Goal: Share content

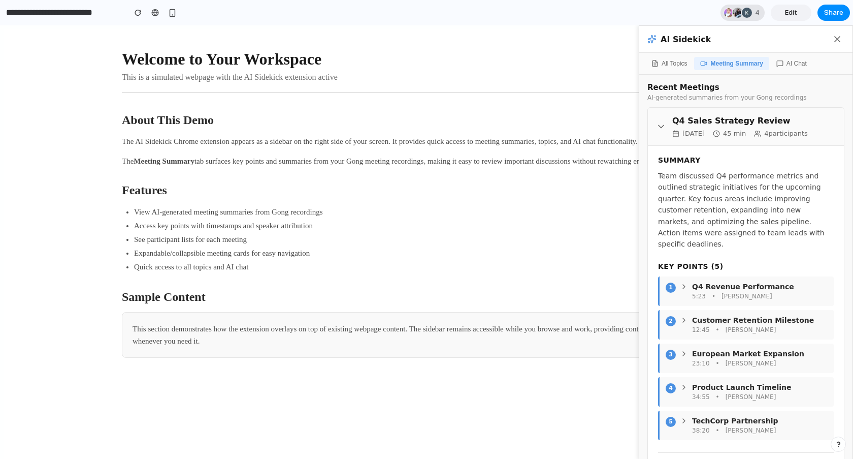
click at [744, 14] on div at bounding box center [747, 13] width 10 height 10
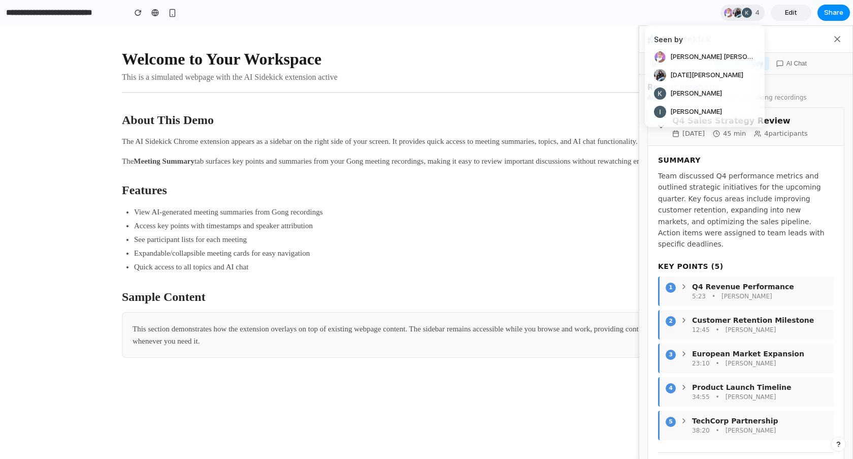
click at [678, 13] on div "Seen by Madiha Faisal Lucia Ulc Kate Ucles Ian Watson" at bounding box center [426, 229] width 853 height 459
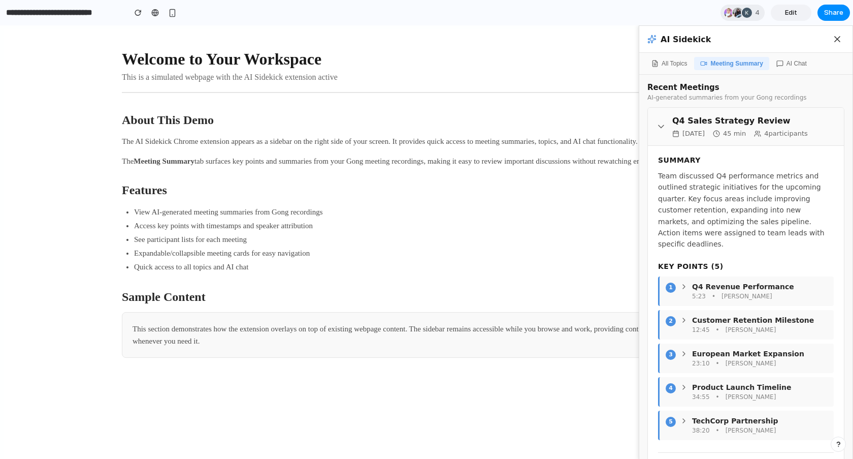
click at [809, 42] on icon at bounding box center [837, 39] width 10 height 10
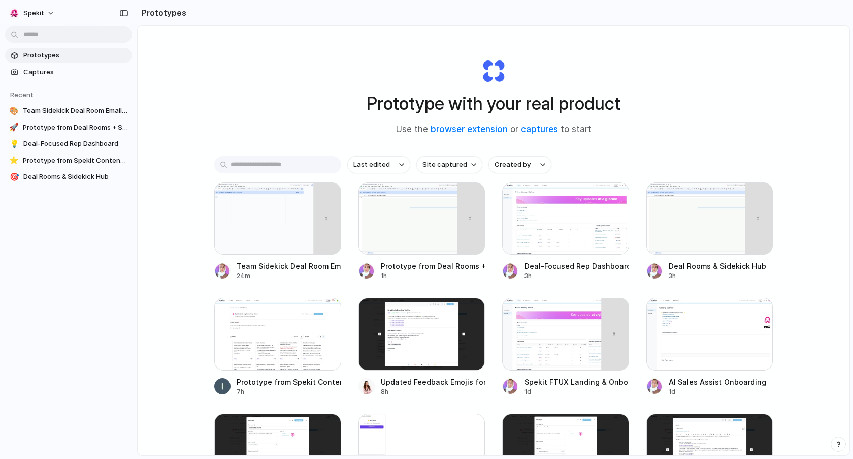
click at [44, 53] on span "Prototypes" at bounding box center [75, 55] width 105 height 10
click at [467, 132] on link "browser extension" at bounding box center [469, 129] width 77 height 10
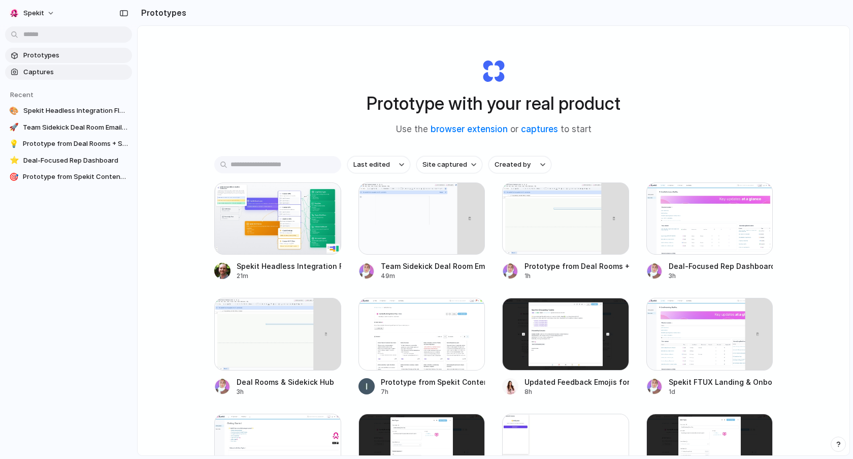
click at [69, 73] on span "Captures" at bounding box center [75, 72] width 105 height 10
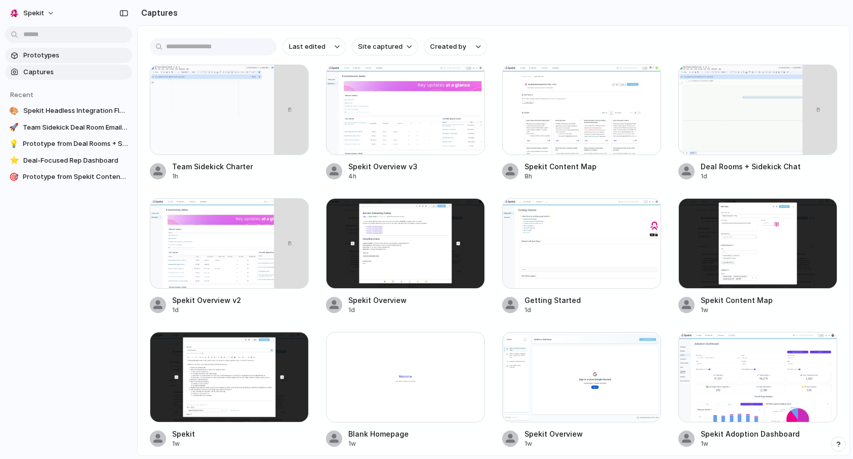
click at [74, 47] on section "Prototypes Captures" at bounding box center [68, 63] width 137 height 34
click at [31, 15] on span "Spekit" at bounding box center [33, 13] width 21 height 10
click at [31, 15] on div "Settings Invite members Change theme Sign out" at bounding box center [426, 229] width 853 height 459
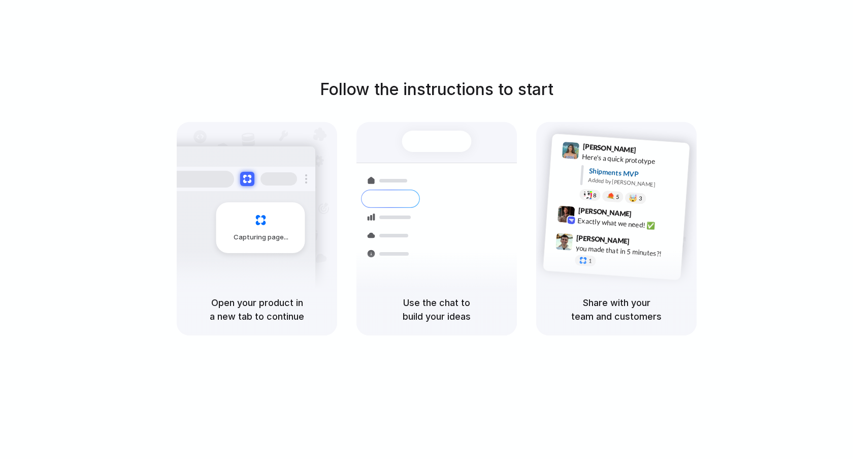
click at [448, 322] on h5 "Use the chat to build your ideas" at bounding box center [437, 309] width 136 height 27
click at [631, 285] on div "Share with your team and customers" at bounding box center [616, 309] width 160 height 52
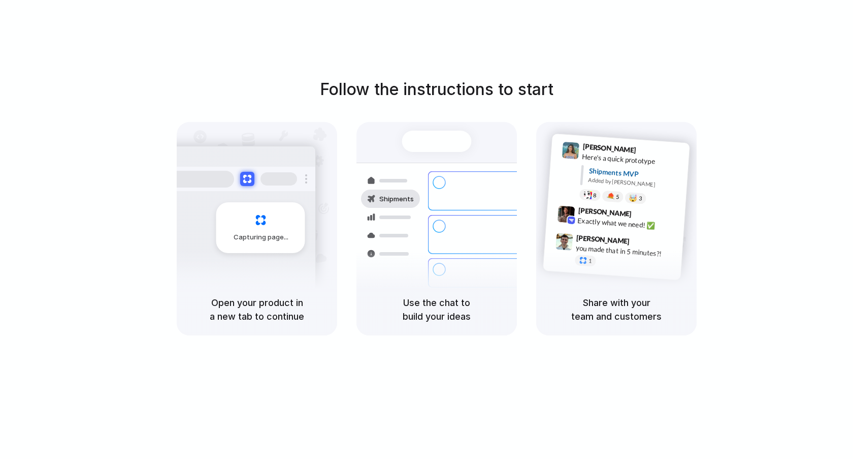
click at [206, 200] on div "Capturing page" at bounding box center [239, 224] width 153 height 156
click at [427, 230] on div at bounding box center [427, 230] width 0 height 0
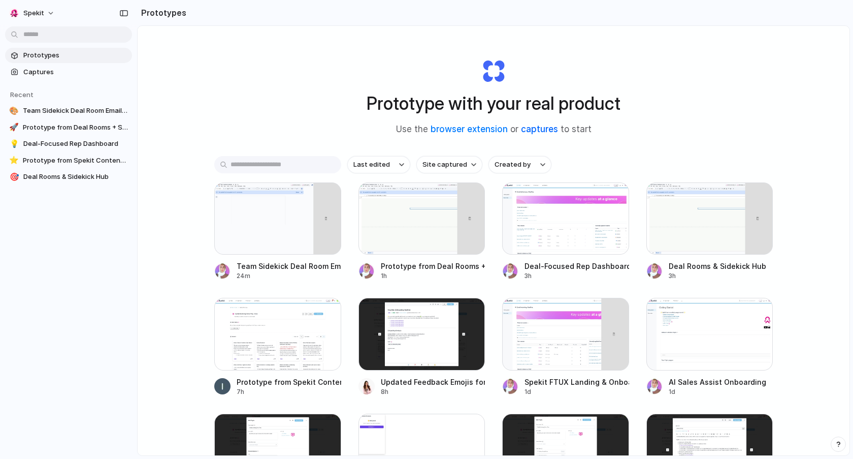
click at [538, 127] on link "captures" at bounding box center [539, 129] width 37 height 10
click at [538, 130] on link "captures" at bounding box center [539, 129] width 37 height 10
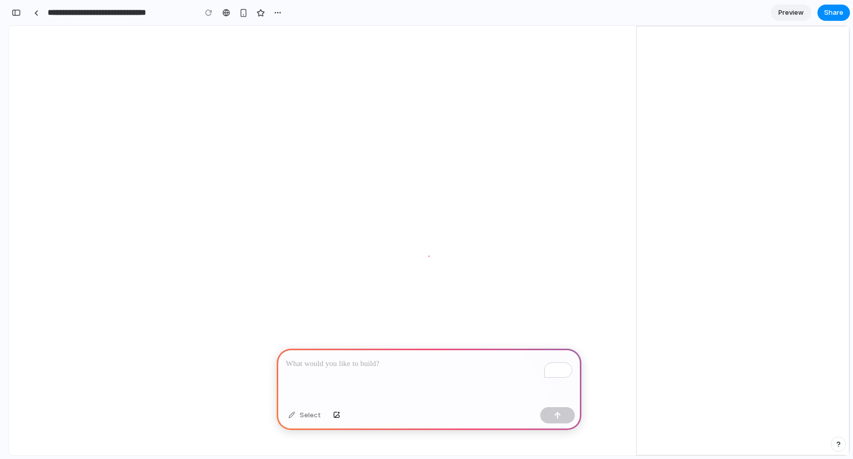
click at [393, 370] on div "To enrich screen reader interactions, please activate Accessibility in Grammarl…" at bounding box center [429, 375] width 305 height 54
click at [377, 366] on p "To enrich screen reader interactions, please activate Accessibility in Grammarl…" at bounding box center [429, 364] width 286 height 12
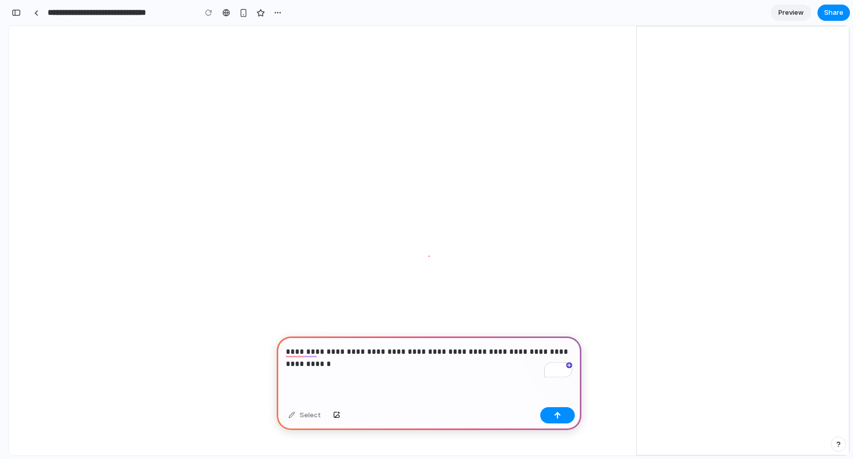
click at [400, 349] on p "**********" at bounding box center [429, 357] width 286 height 24
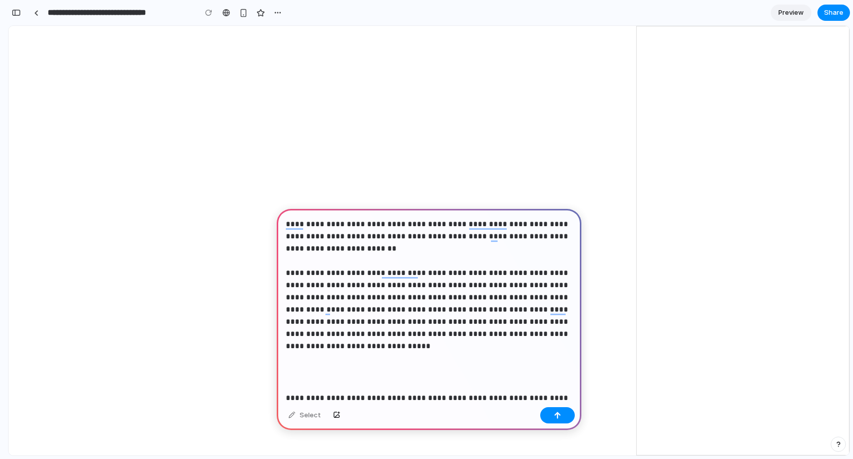
click at [352, 249] on p "**********" at bounding box center [429, 285] width 286 height 134
click at [315, 272] on strong "**********" at bounding box center [428, 309] width 284 height 81
click at [299, 251] on p "**********" at bounding box center [429, 285] width 286 height 134
click at [377, 261] on p "**********" at bounding box center [429, 285] width 286 height 134
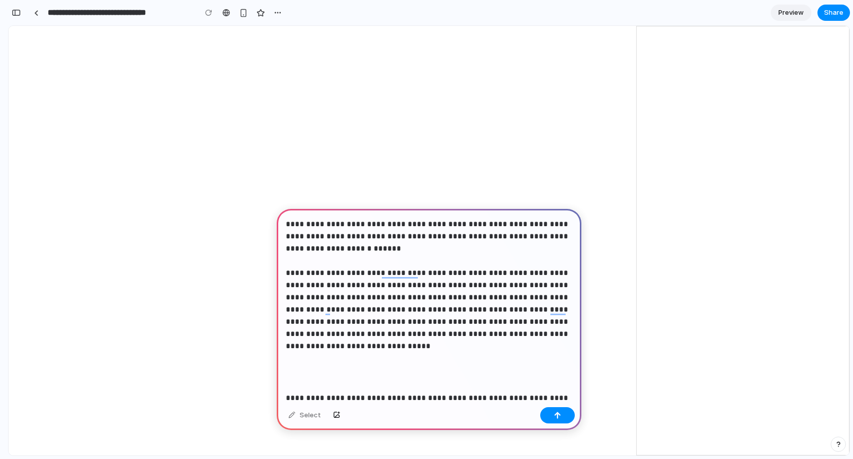
click at [374, 247] on strong "*****" at bounding box center [385, 248] width 23 height 8
click at [353, 264] on p "**********" at bounding box center [429, 285] width 286 height 134
click at [330, 378] on p "To enrich screen reader interactions, please activate Accessibility in Grammarl…" at bounding box center [429, 372] width 286 height 24
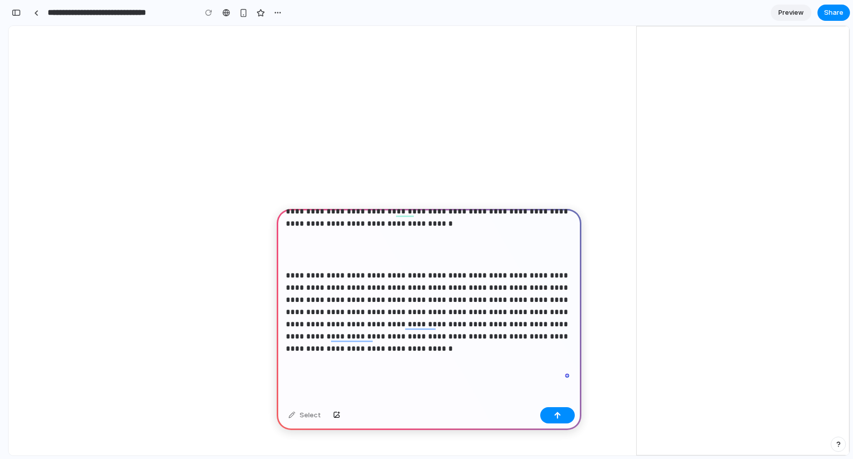
scroll to position [207, 0]
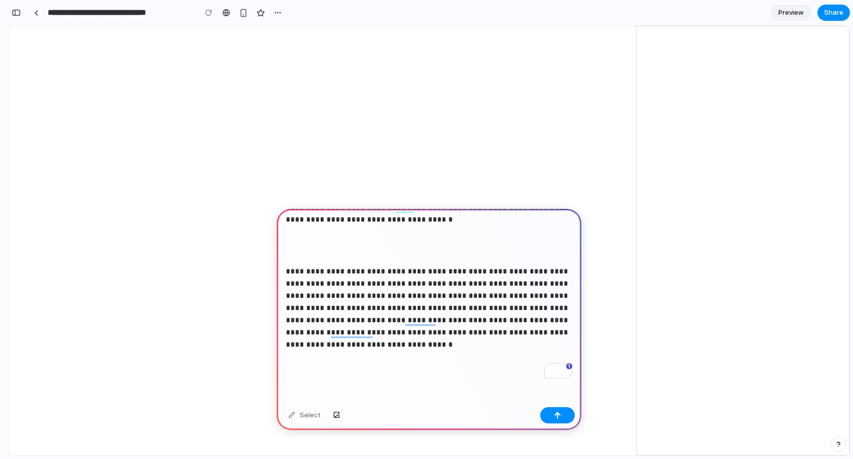
click at [367, 246] on p "To enrich screen reader interactions, please activate Accessibility in Grammarl…" at bounding box center [429, 245] width 286 height 24
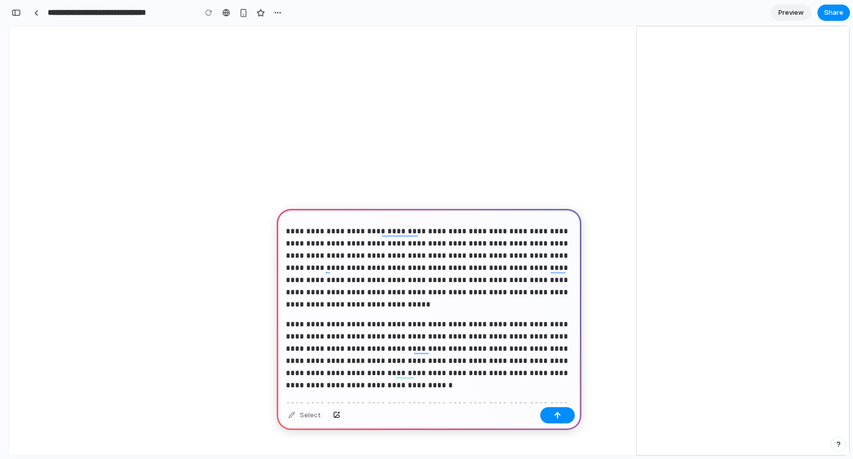
scroll to position [0, 0]
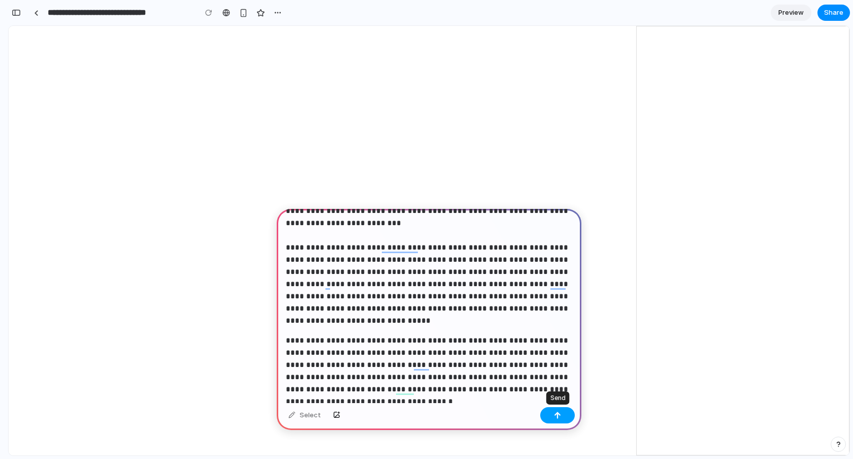
click at [552, 415] on button "button" at bounding box center [557, 415] width 35 height 16
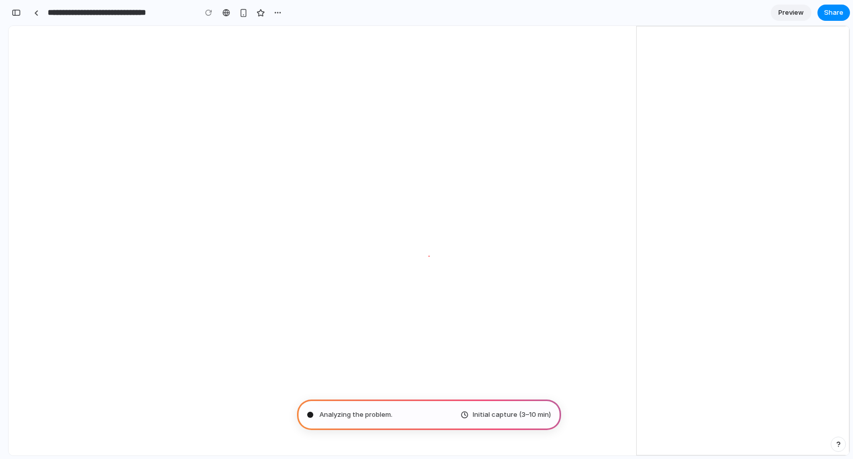
click at [428, 421] on div "Analyzing the problem . Initial capture (3–10 min)" at bounding box center [429, 414] width 264 height 30
click at [473, 417] on div "Initial capture (3–10 min)" at bounding box center [506, 414] width 90 height 10
type input "**********"
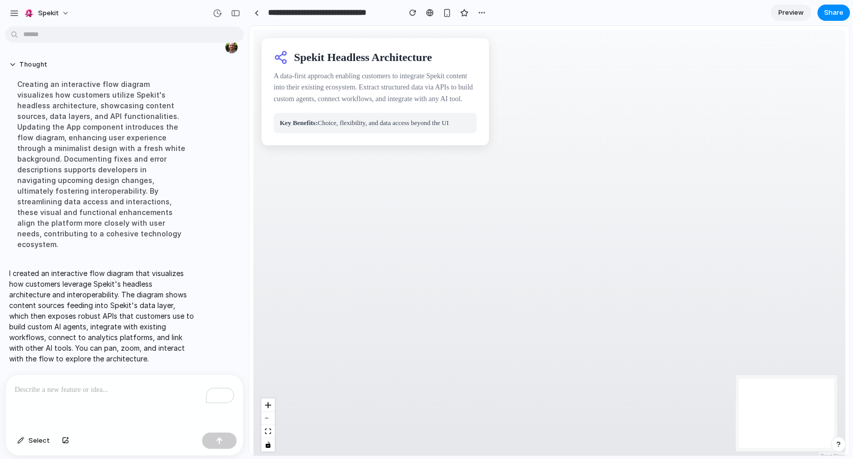
scroll to position [321, 0]
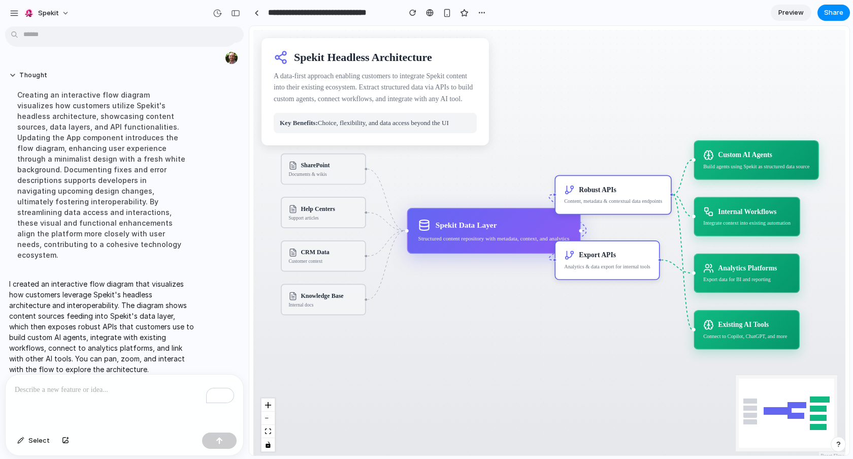
click at [771, 409] on rect at bounding box center [778, 411] width 28 height 8
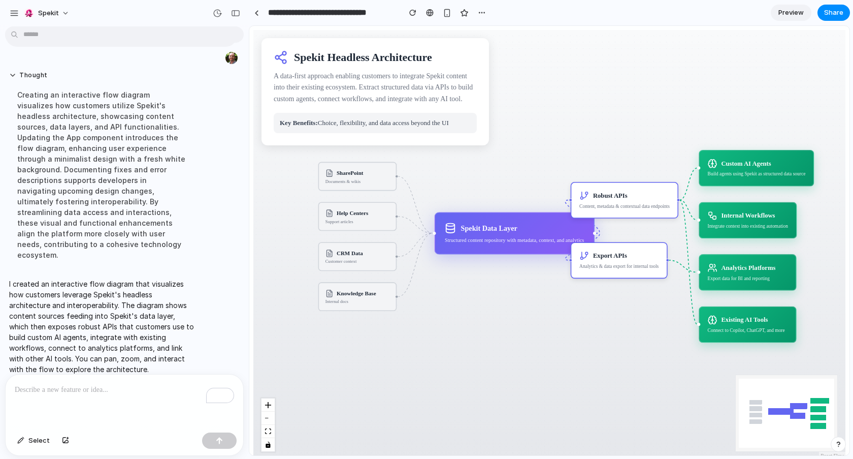
click at [109, 397] on div "To enrich screen reader interactions, please activate Accessibility in Grammarl…" at bounding box center [125, 401] width 238 height 54
click at [794, 17] on span "Preview" at bounding box center [791, 13] width 25 height 10
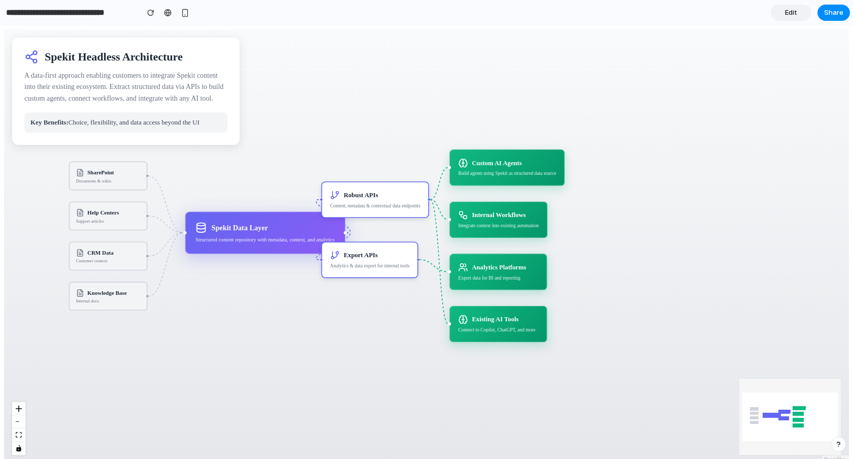
click at [159, 122] on div "Key Benefits: Choice, flexibility, and data access beyond the UI" at bounding box center [125, 122] width 203 height 20
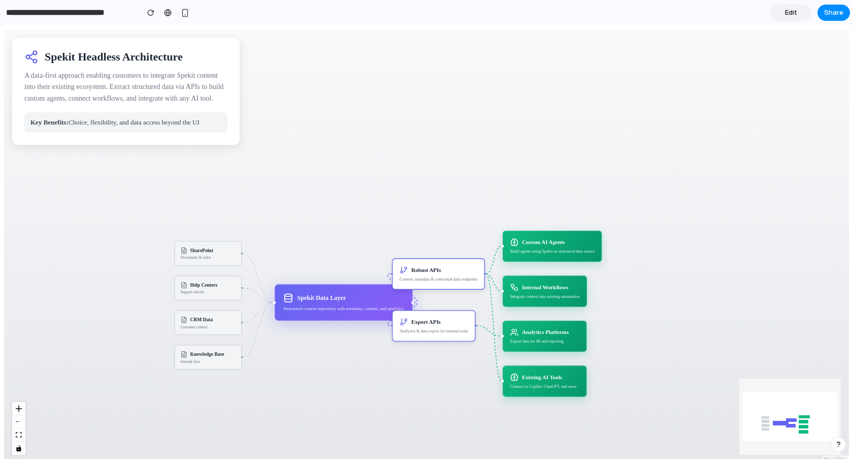
drag, startPoint x: 436, startPoint y: 158, endPoint x: 392, endPoint y: 219, distance: 75.2
click at [392, 219] on div "SharePoint Documents & wikis Help Centers Support articles CRM Data Customer co…" at bounding box center [426, 245] width 845 height 433
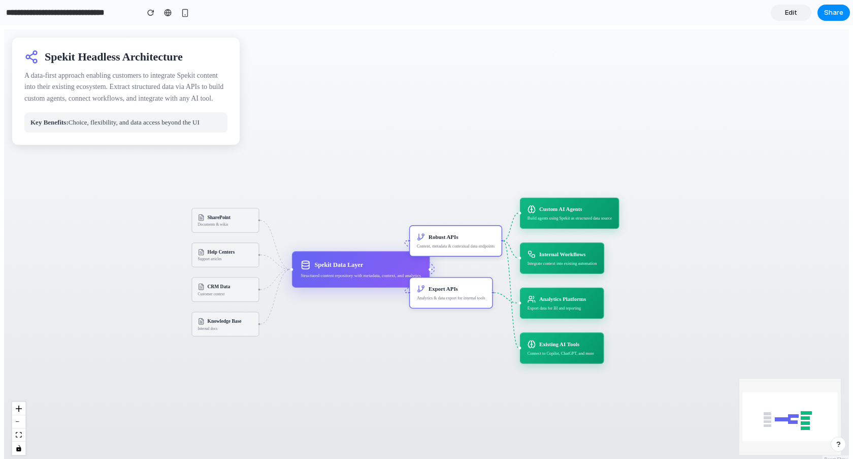
drag, startPoint x: 392, startPoint y: 220, endPoint x: 409, endPoint y: 187, distance: 37.3
click at [409, 187] on div "SharePoint Documents & wikis Help Centers Support articles CRM Data Customer co…" at bounding box center [426, 245] width 845 height 433
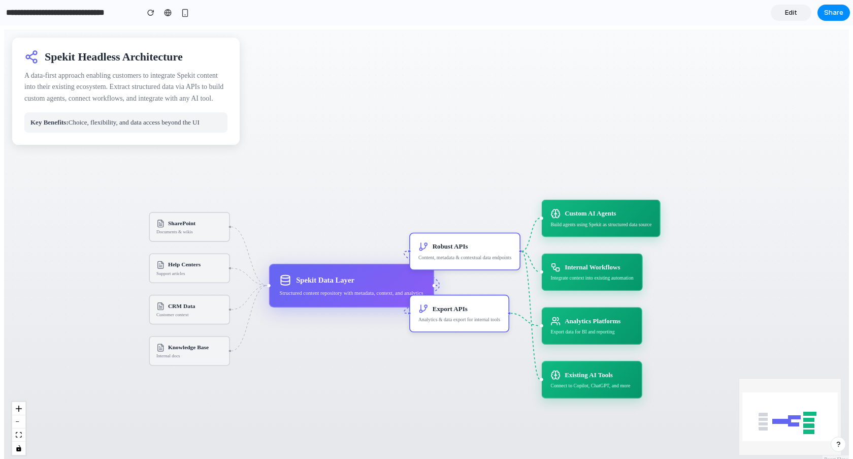
click at [792, 11] on span "Edit" at bounding box center [791, 13] width 12 height 10
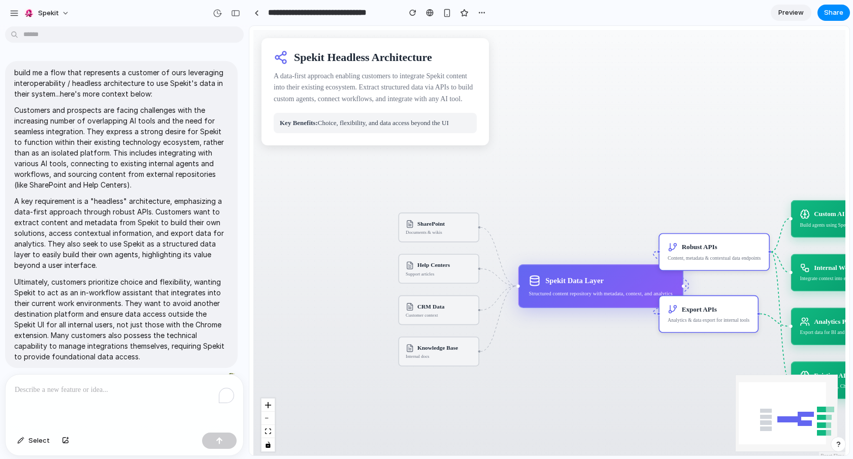
scroll to position [145, 0]
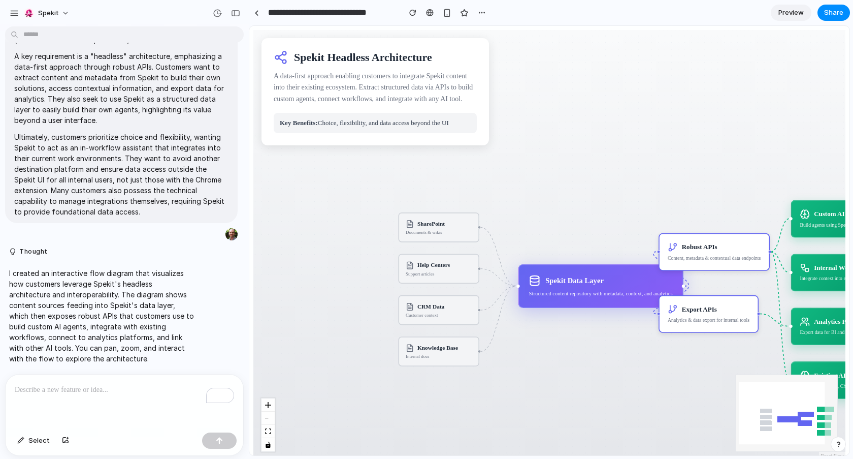
click at [792, 11] on span "Preview" at bounding box center [791, 13] width 25 height 10
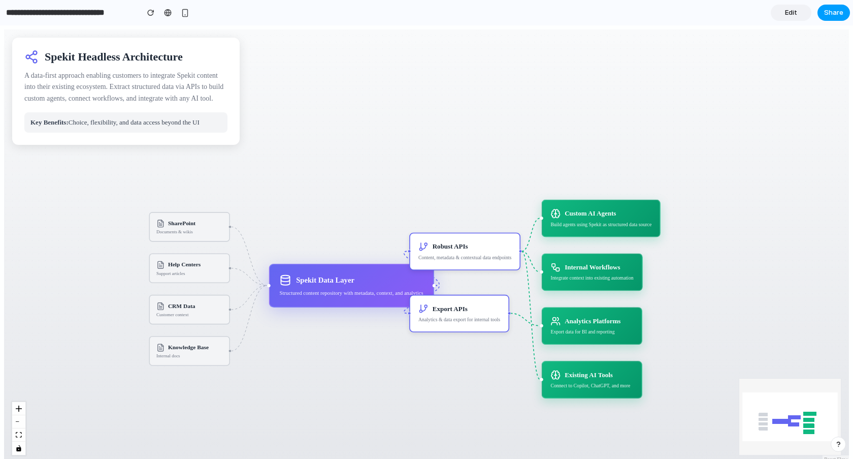
click at [837, 11] on span "Share" at bounding box center [833, 13] width 19 height 10
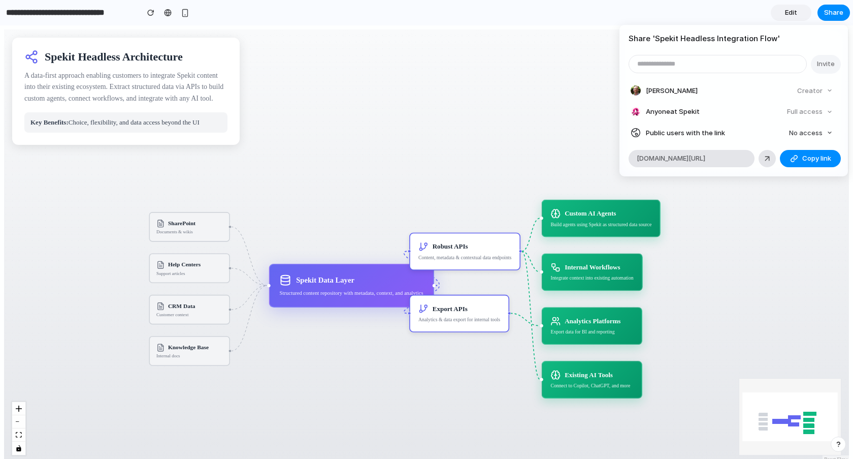
click at [760, 39] on h4 "Share ' Spekit Headless Integration Flow '" at bounding box center [734, 39] width 210 height 12
click at [807, 156] on span "Copy link" at bounding box center [816, 158] width 29 height 10
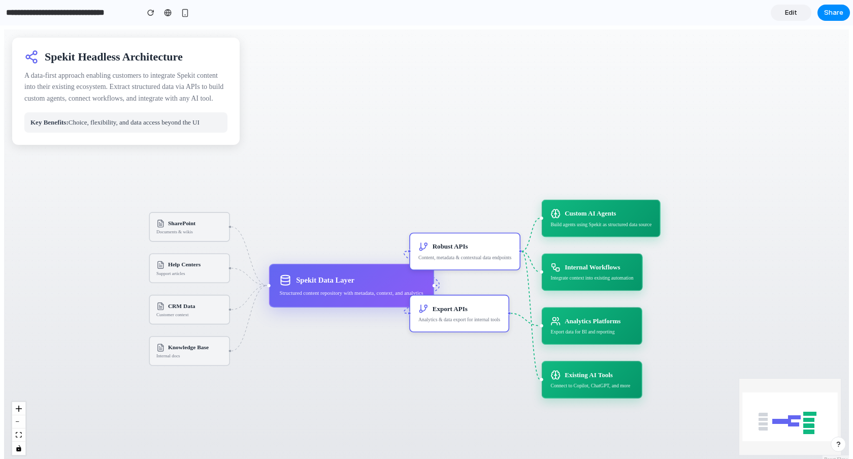
click at [838, 15] on div "Share ' Spekit Headless Integration Flow ' Invite Larry Rosenzweig Creator Anyo…" at bounding box center [426, 229] width 853 height 459
click at [783, 12] on link "Edit" at bounding box center [791, 13] width 41 height 16
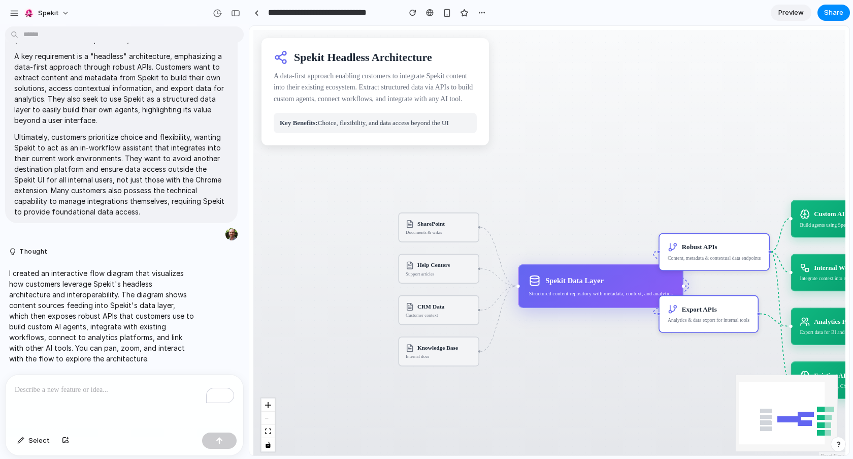
click at [112, 395] on p "To enrich screen reader interactions, please activate Accessibility in Grammarl…" at bounding box center [124, 389] width 219 height 12
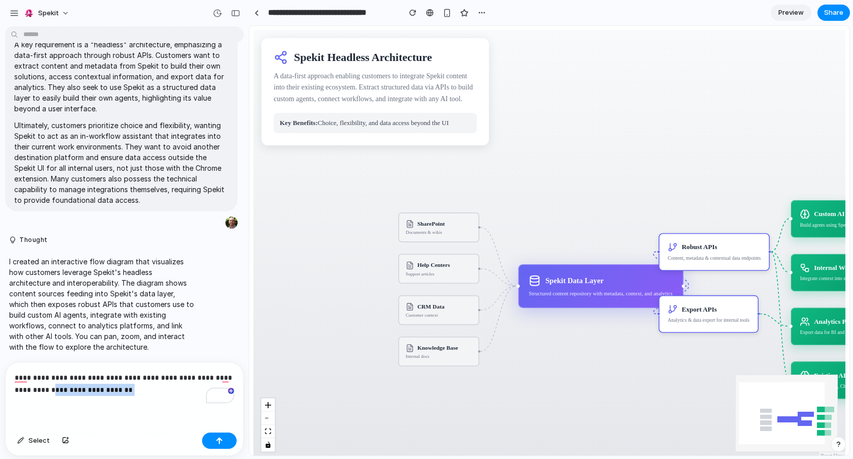
click at [34, 389] on p "**********" at bounding box center [124, 383] width 219 height 24
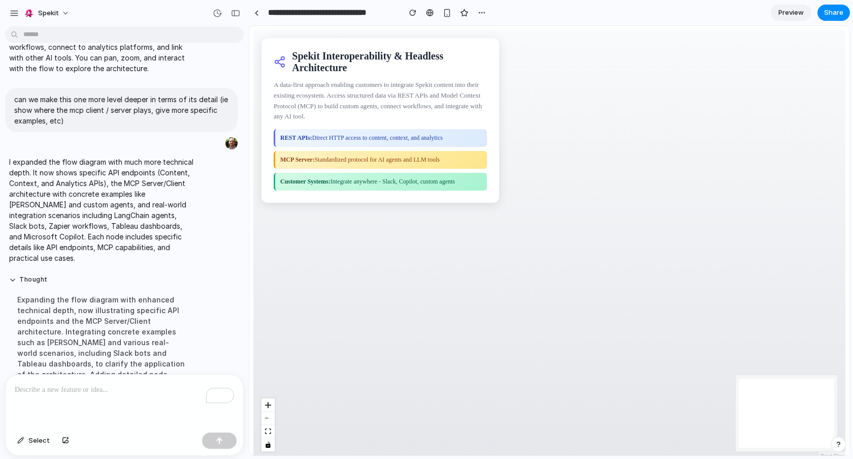
scroll to position [509, 0]
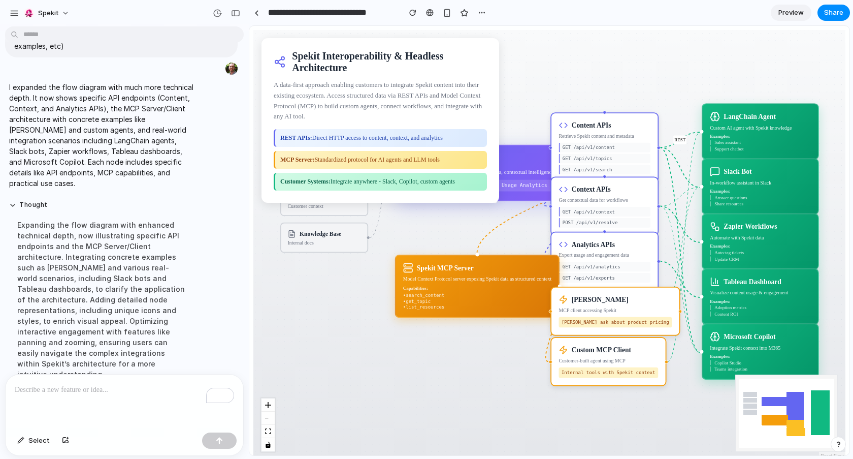
click at [799, 15] on span "Preview" at bounding box center [791, 13] width 25 height 10
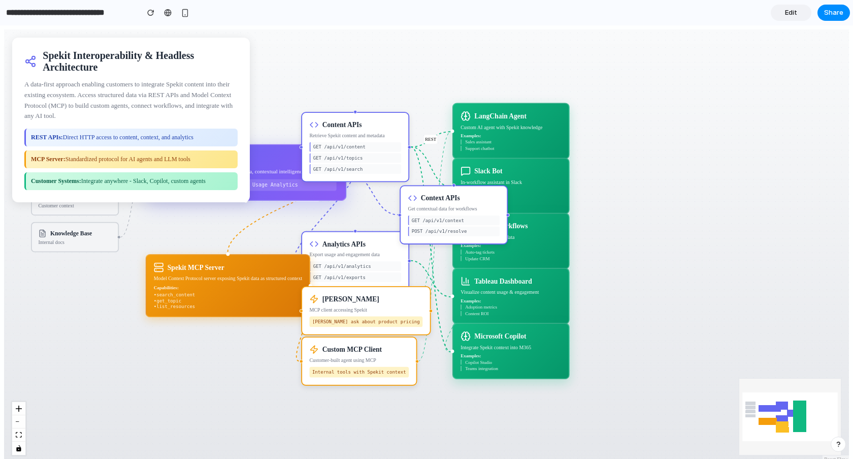
drag, startPoint x: 336, startPoint y: 179, endPoint x: 430, endPoint y: 188, distance: 94.4
click at [430, 188] on div "Context APIs Get contextual data for workflows GET /api/v1/context POST /api/v1…" at bounding box center [454, 214] width 108 height 59
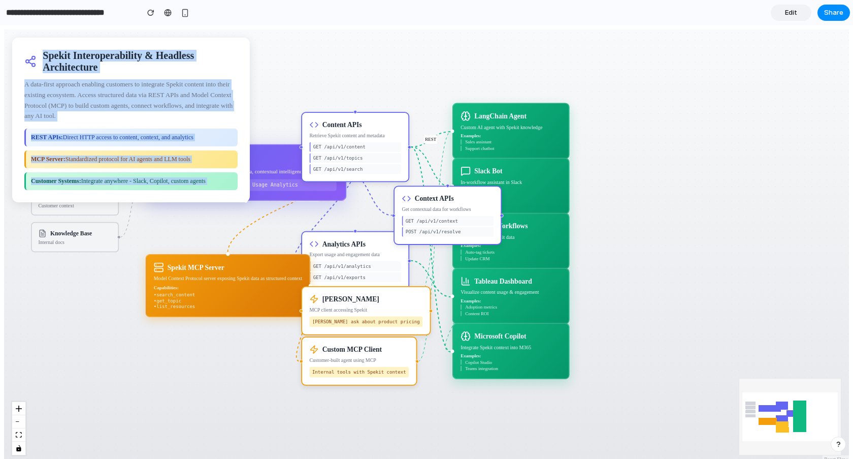
drag, startPoint x: 107, startPoint y: 48, endPoint x: 414, endPoint y: 54, distance: 307.3
click at [414, 54] on div "Spekit Interoperability & Headless Architecture A data-first approach enabling …" at bounding box center [426, 245] width 845 height 433
click at [414, 54] on div "Ingest MCP Protocol REST MCP SharePoint Documents & wikis Help Centers Support …" at bounding box center [426, 245] width 845 height 433
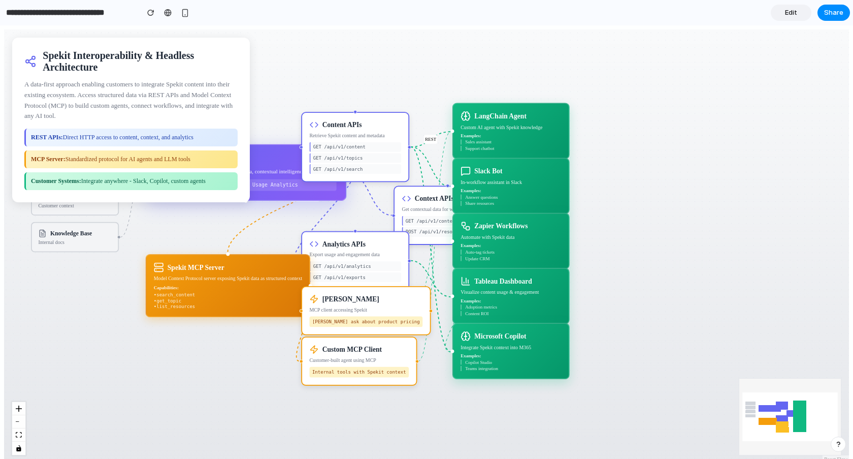
click at [153, 52] on h1 "Spekit Interoperability & Headless Architecture" at bounding box center [140, 61] width 195 height 23
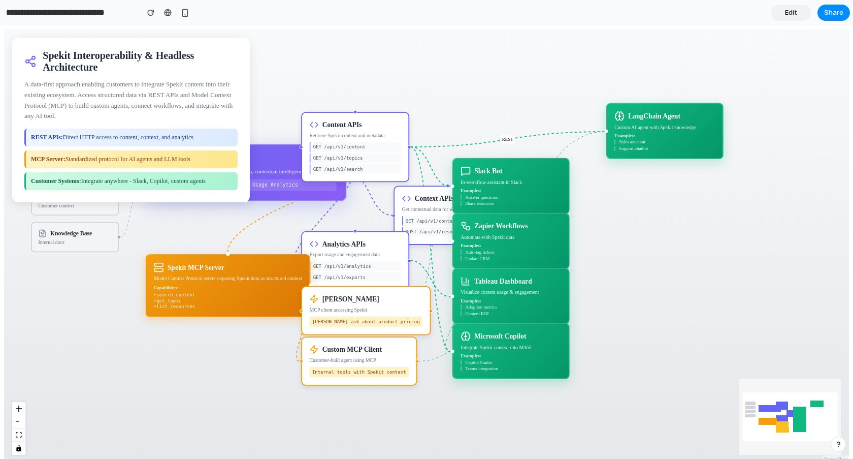
drag, startPoint x: 497, startPoint y: 125, endPoint x: 681, endPoint y: 124, distance: 184.4
click at [681, 124] on div "Custom AI agent with Spekit knowledge" at bounding box center [665, 127] width 101 height 7
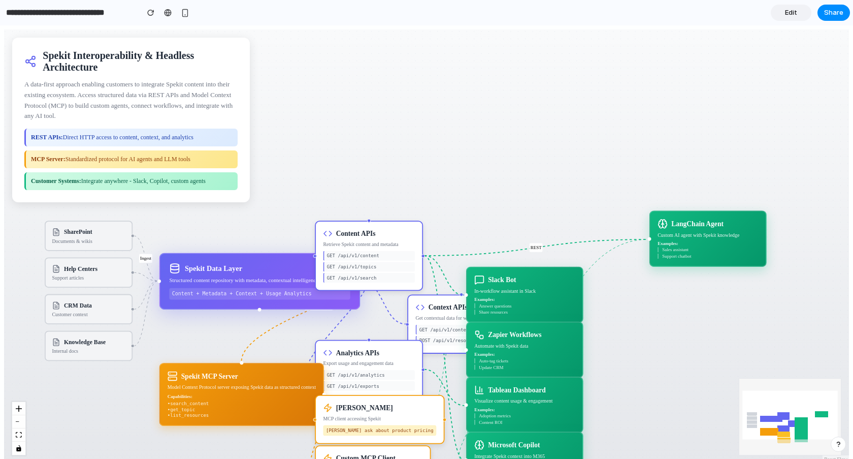
drag, startPoint x: 516, startPoint y: 107, endPoint x: 532, endPoint y: 207, distance: 101.2
click at [532, 207] on div "Ingest MCP Protocol REST MCP SharePoint Documents & wikis Help Centers Support …" at bounding box center [426, 245] width 845 height 433
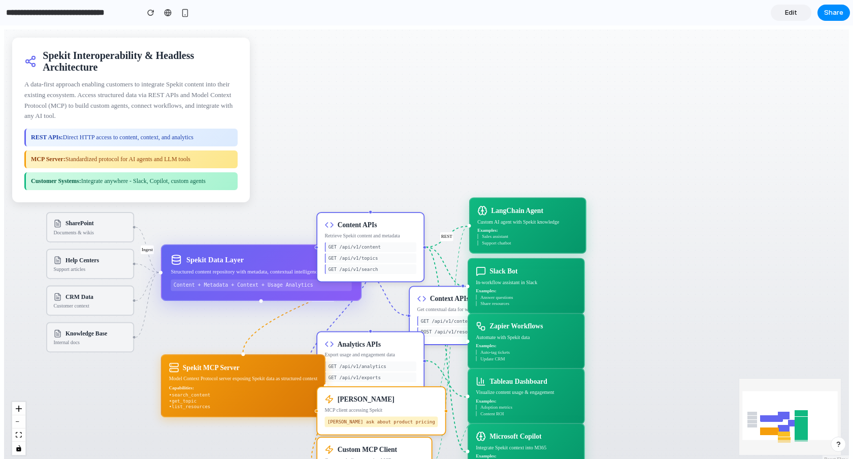
drag, startPoint x: 680, startPoint y: 227, endPoint x: 496, endPoint y: 222, distance: 183.9
click at [496, 222] on div "Custom AI agent with Spekit knowledge" at bounding box center [527, 221] width 101 height 7
drag, startPoint x: 384, startPoint y: 223, endPoint x: 391, endPoint y: 211, distance: 13.6
click at [391, 217] on div "Content APIs" at bounding box center [359, 221] width 91 height 9
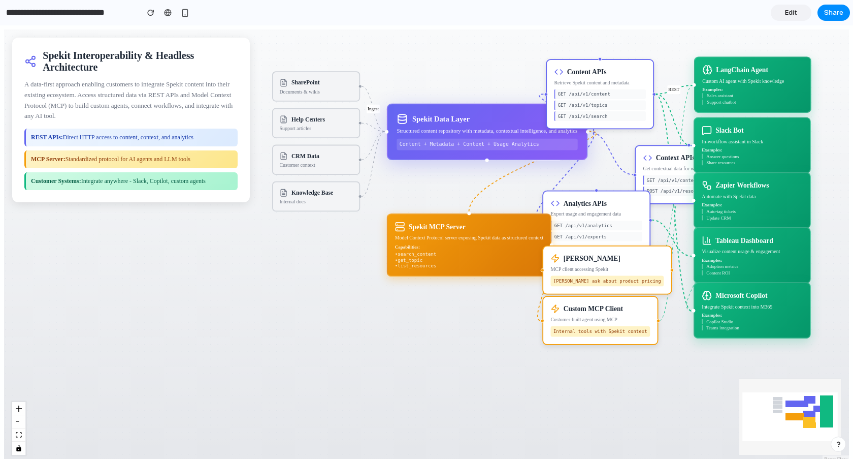
drag, startPoint x: 441, startPoint y: 157, endPoint x: 667, endPoint y: 17, distance: 265.9
click at [667, 25] on html "Spekit Interoperability & Headless Architecture A data-first approach enabling …" at bounding box center [426, 245] width 853 height 441
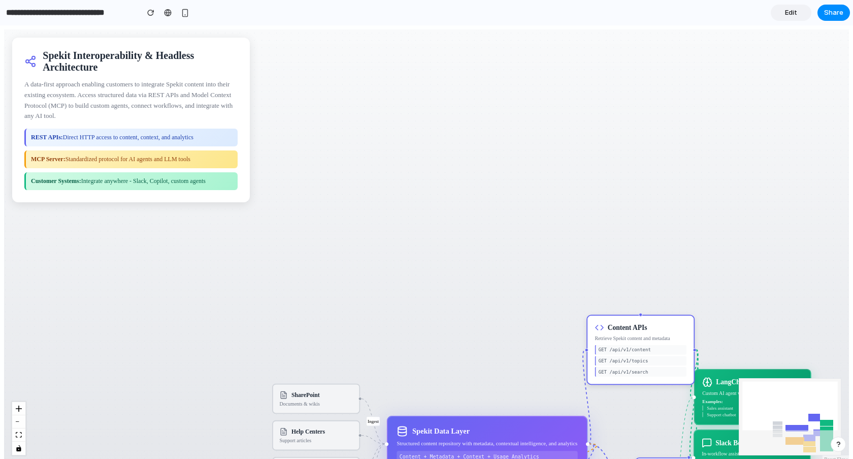
drag, startPoint x: 619, startPoint y: 63, endPoint x: 660, endPoint y: 317, distance: 257.7
click at [660, 317] on div "Content APIs Retrieve Spekit content and metadata GET /api/v1/content GET /api/…" at bounding box center [641, 349] width 108 height 70
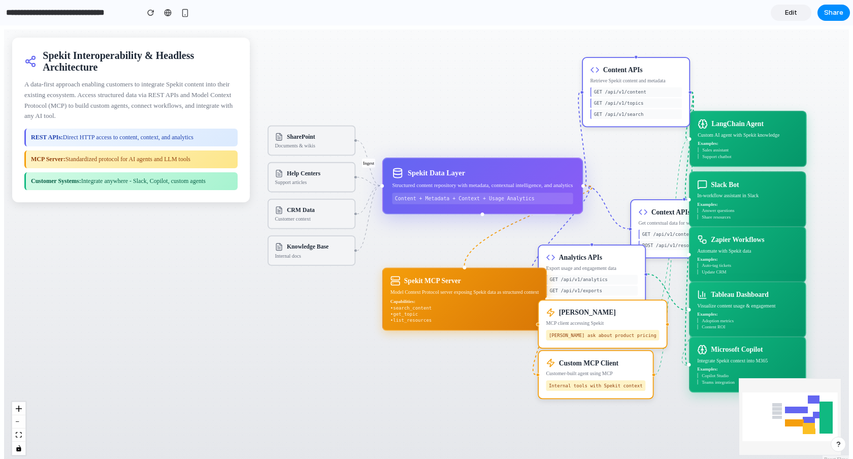
drag, startPoint x: 715, startPoint y: 285, endPoint x: 707, endPoint y: 26, distance: 259.6
click at [709, 27] on html "Spekit Interoperability & Headless Architecture A data-first approach enabling …" at bounding box center [426, 245] width 853 height 441
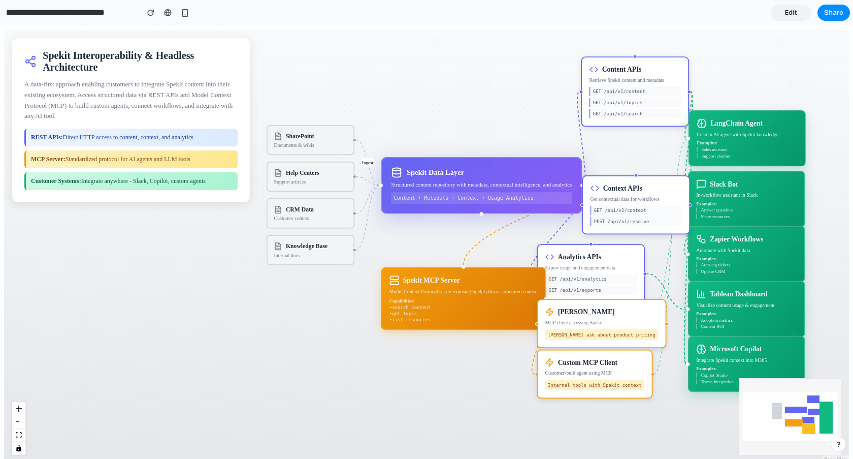
drag, startPoint x: 660, startPoint y: 225, endPoint x: 612, endPoint y: 201, distance: 53.4
click at [612, 201] on div "Context APIs Get contextual data for workflows GET /api/v1/context POST /api/v1…" at bounding box center [636, 204] width 108 height 59
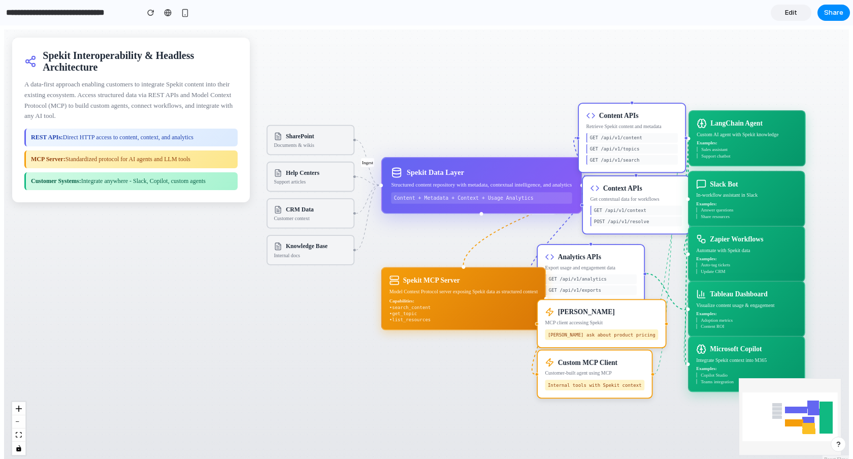
drag, startPoint x: 630, startPoint y: 95, endPoint x: 627, endPoint y: 142, distance: 47.3
click at [627, 142] on div "GET /api/v1/content GET /api/v1/topics GET /api/v1/search" at bounding box center [631, 148] width 91 height 31
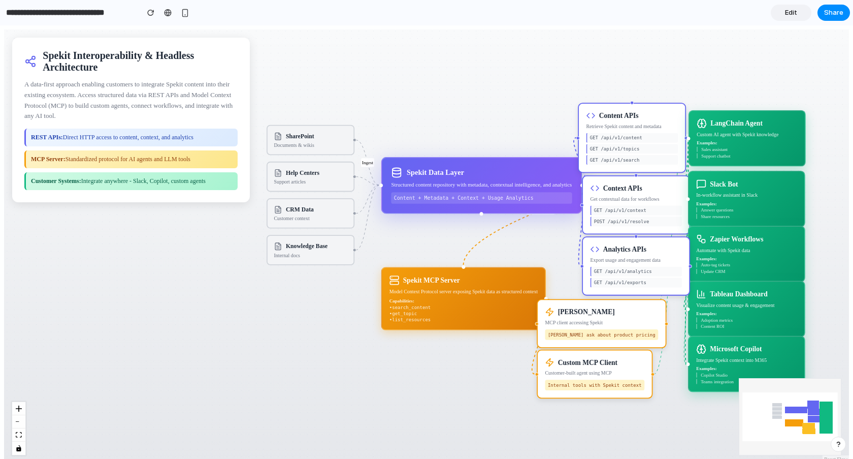
drag, startPoint x: 601, startPoint y: 268, endPoint x: 647, endPoint y: 260, distance: 46.9
click at [647, 260] on div "Export usage and engagement data" at bounding box center [635, 259] width 91 height 7
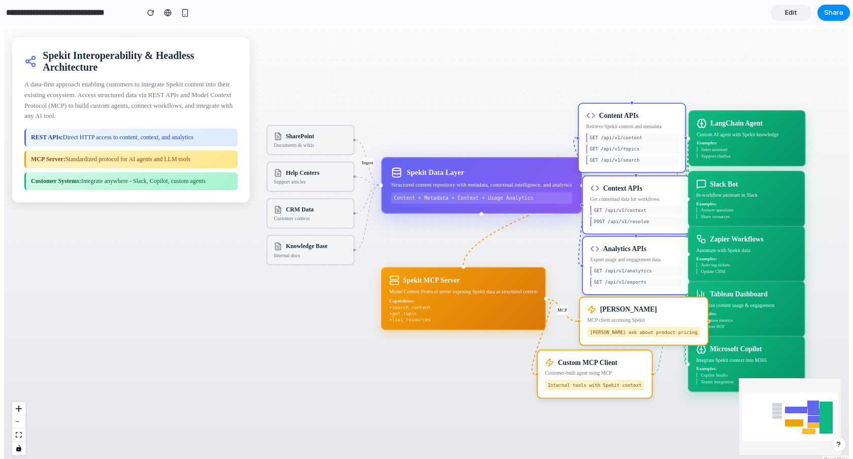
drag, startPoint x: 609, startPoint y: 315, endPoint x: 654, endPoint y: 312, distance: 44.8
click at [654, 312] on div "Claude Desktop" at bounding box center [643, 309] width 113 height 9
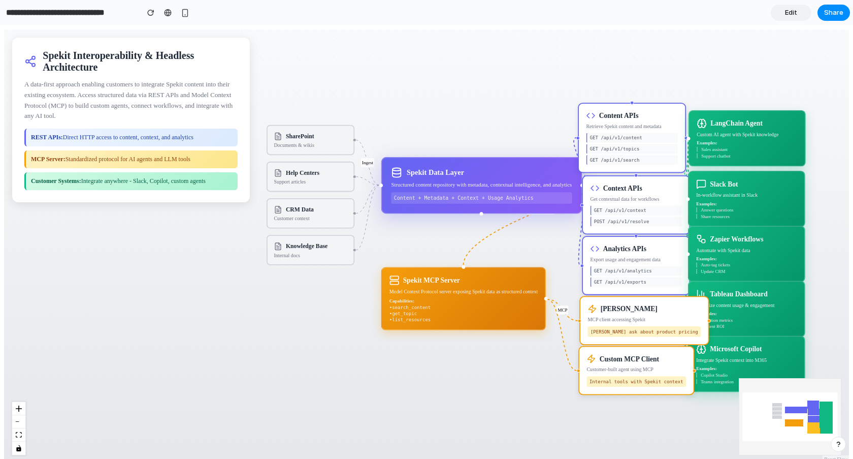
drag, startPoint x: 610, startPoint y: 362, endPoint x: 651, endPoint y: 359, distance: 40.7
click at [652, 358] on div "Custom MCP Client" at bounding box center [629, 358] width 59 height 8
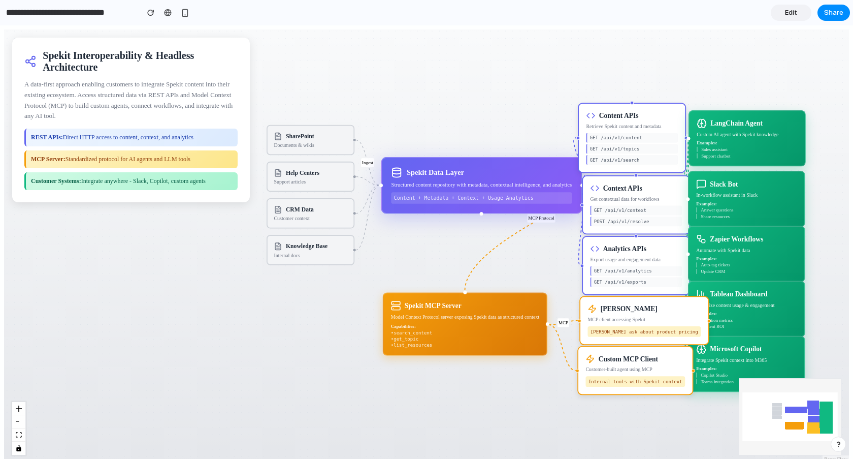
drag, startPoint x: 522, startPoint y: 284, endPoint x: 525, endPoint y: 310, distance: 26.1
click at [525, 310] on div "Spekit MCP Server" at bounding box center [465, 306] width 148 height 10
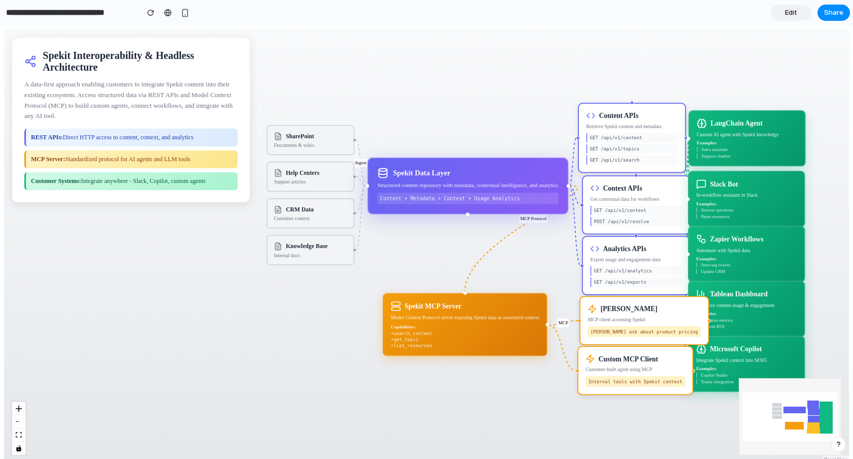
drag, startPoint x: 529, startPoint y: 184, endPoint x: 514, endPoint y: 185, distance: 14.7
click at [514, 185] on div "Structured content repository with metadata, contextual intelligence, and analy…" at bounding box center [467, 185] width 181 height 8
click at [839, 12] on span "Share" at bounding box center [833, 13] width 19 height 10
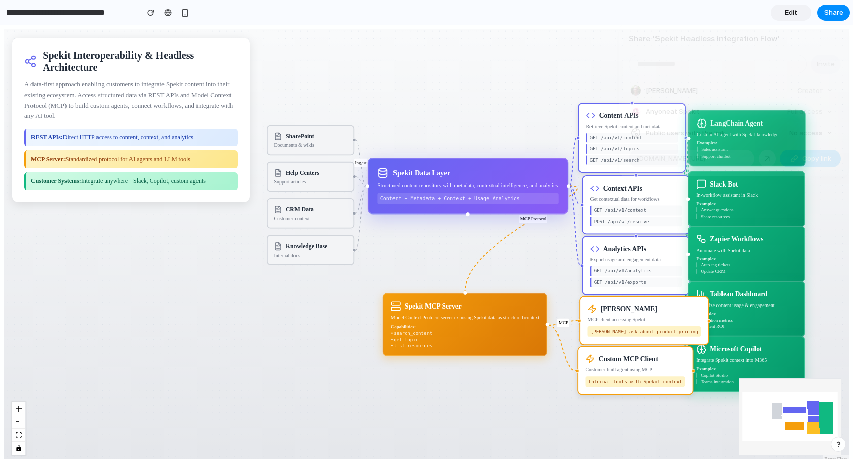
click at [794, 153] on button "Copy link" at bounding box center [810, 158] width 61 height 17
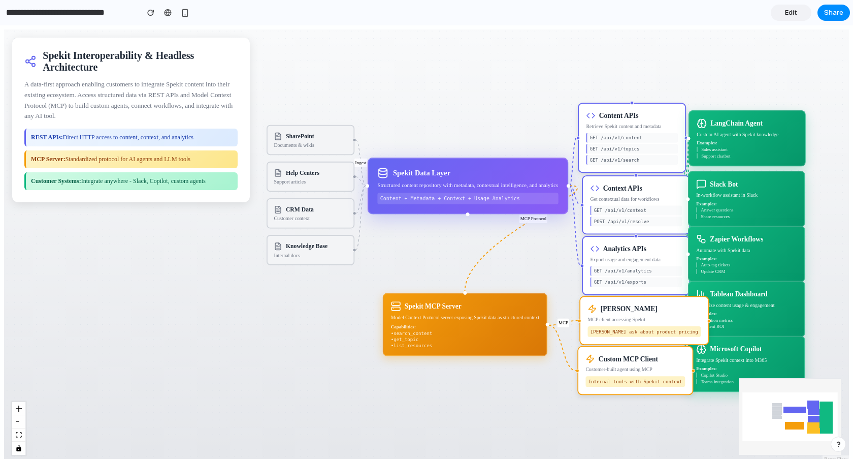
click at [529, 91] on div "Share ' Spekit Headless Integration Flow ' Invite Larry Rosenzweig Creator Anyo…" at bounding box center [426, 229] width 853 height 459
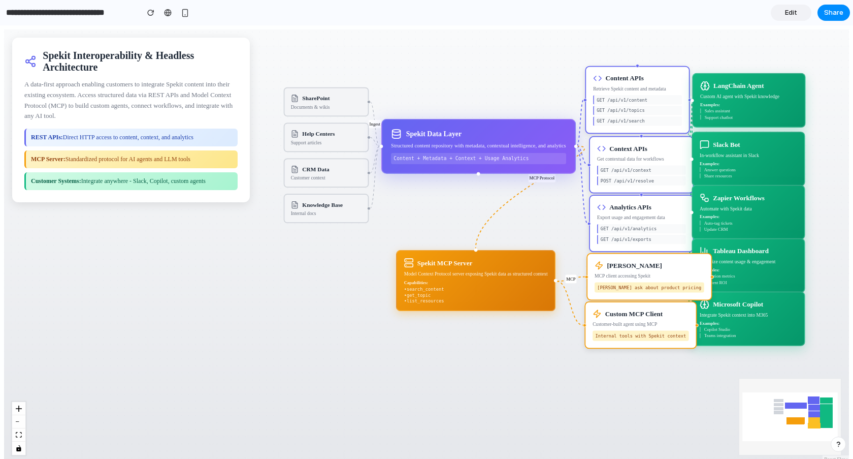
drag, startPoint x: 558, startPoint y: 89, endPoint x: 557, endPoint y: 46, distance: 43.7
click at [557, 46] on div "Ingest MCP Protocol REST MCP SharePoint Documents & wikis Help Centers Support …" at bounding box center [426, 245] width 845 height 433
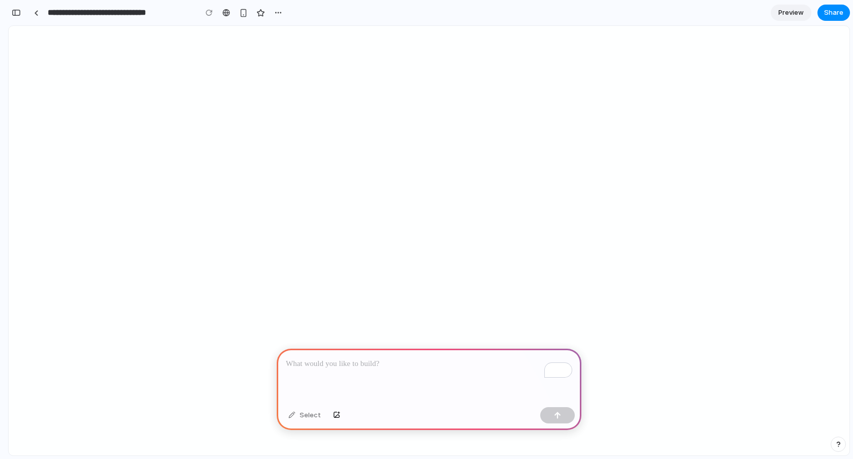
click at [376, 371] on div "To enrich screen reader interactions, please activate Accessibility in Grammarl…" at bounding box center [429, 375] width 305 height 54
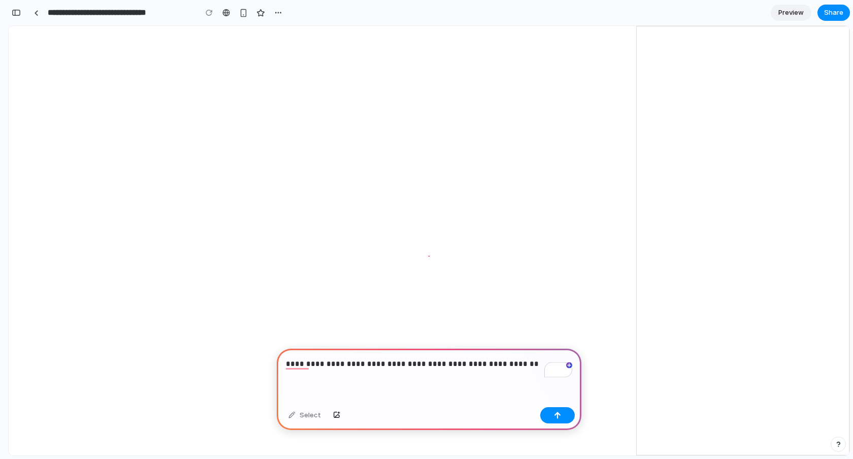
click at [436, 361] on p "**********" at bounding box center [429, 364] width 286 height 12
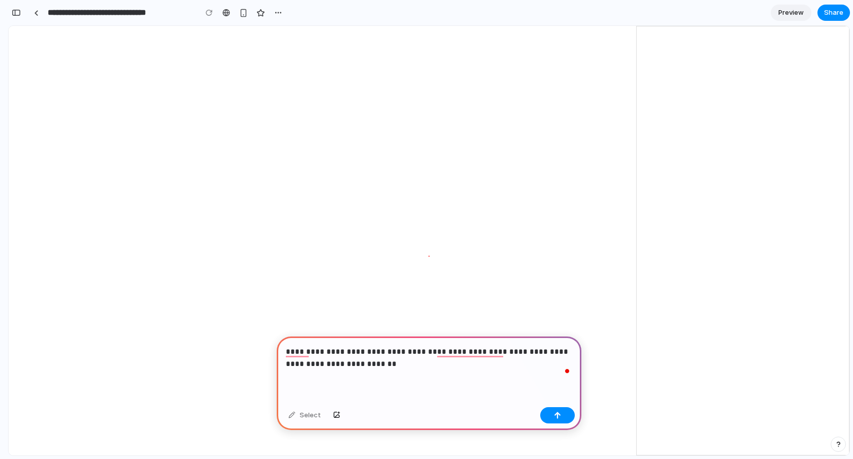
click at [334, 364] on p "**********" at bounding box center [429, 357] width 286 height 24
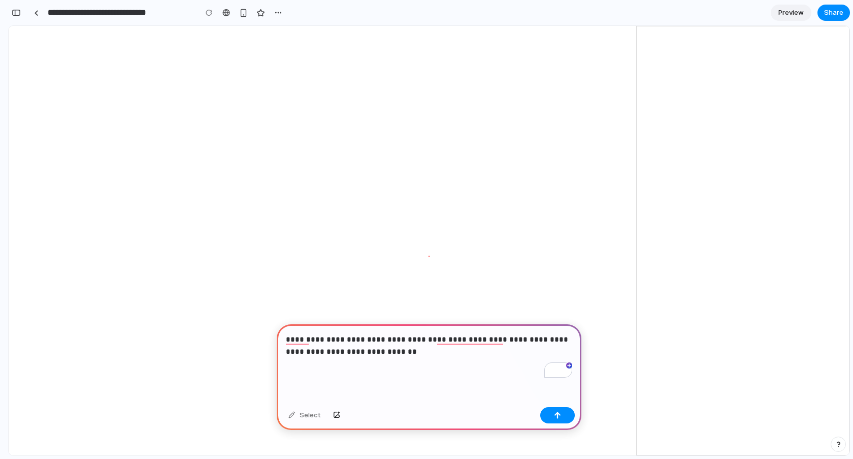
click at [552, 336] on p "**********" at bounding box center [429, 351] width 286 height 37
click at [419, 353] on p "**********" at bounding box center [429, 351] width 286 height 37
click at [539, 336] on p "**********" at bounding box center [429, 351] width 286 height 37
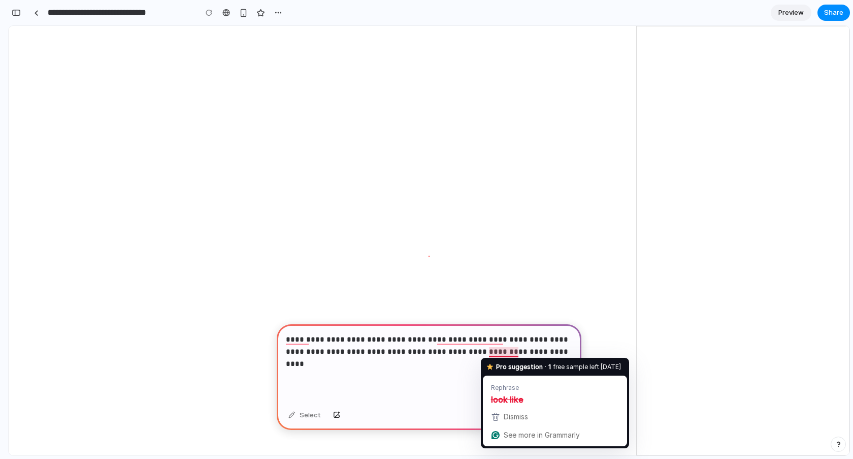
click at [485, 350] on p "**********" at bounding box center [429, 351] width 286 height 37
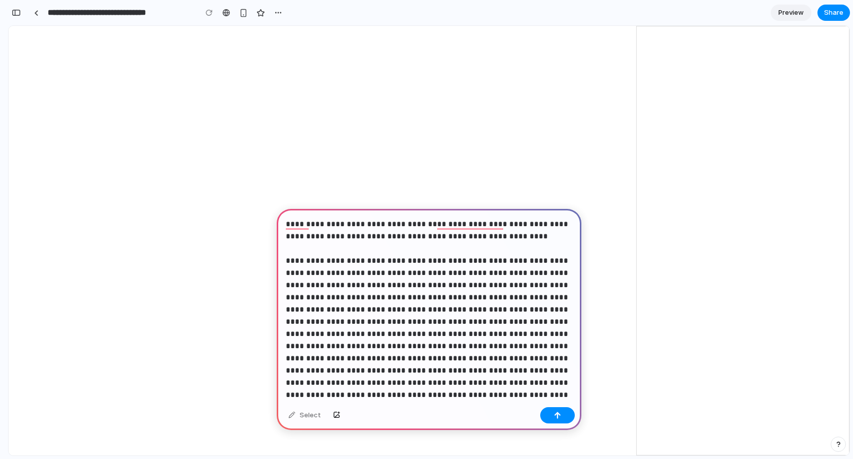
scroll to position [315, 0]
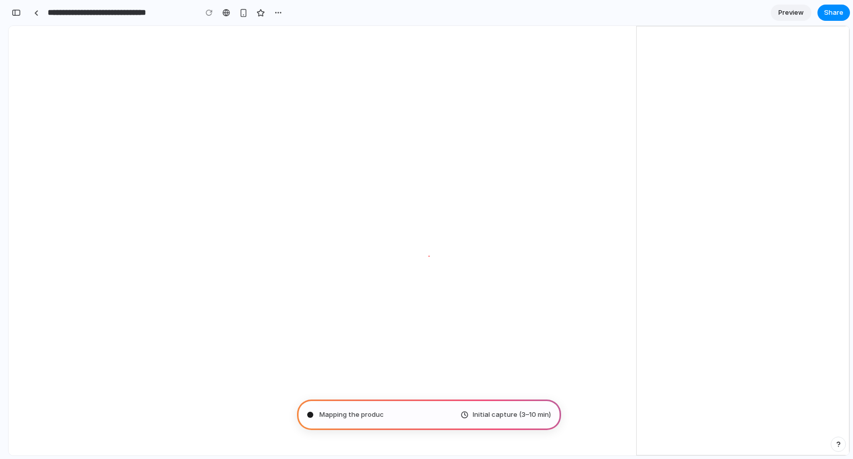
type input "**********"
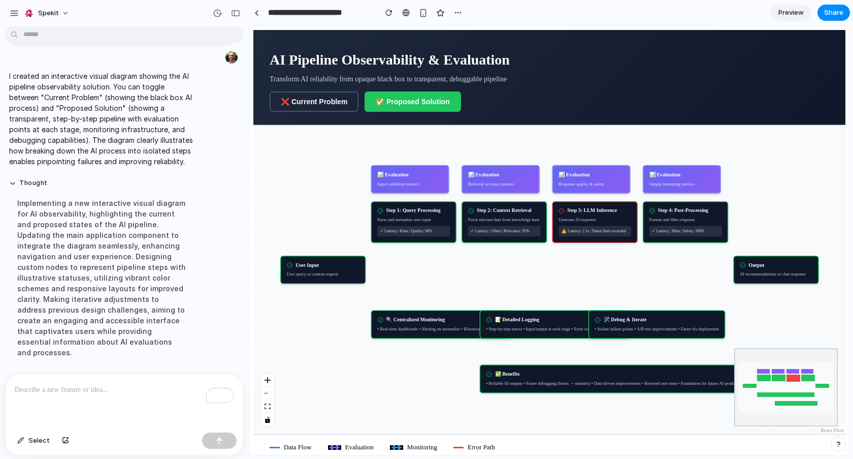
scroll to position [224, 0]
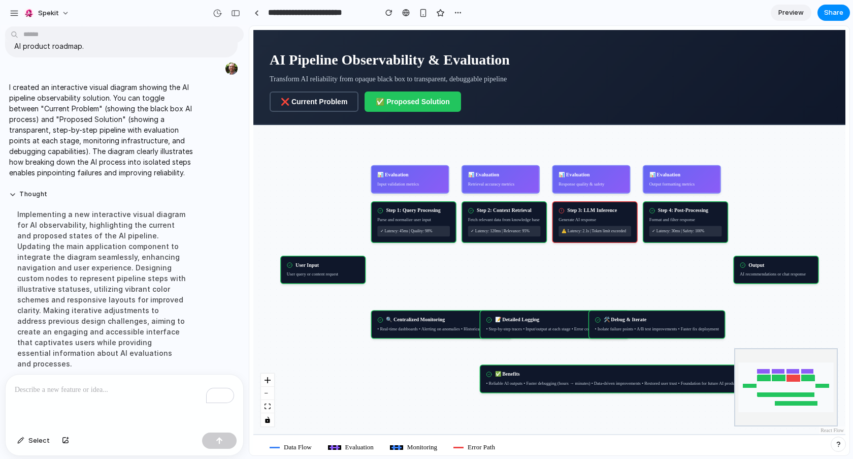
click at [796, 15] on span "Preview" at bounding box center [791, 13] width 25 height 10
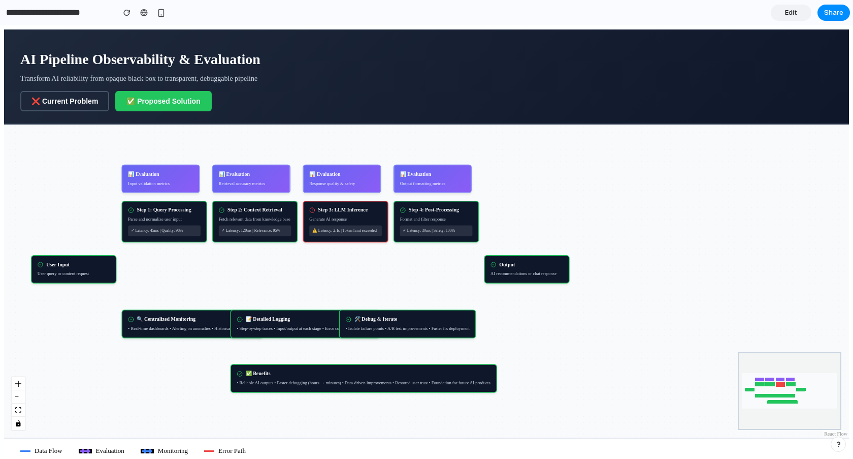
click at [152, 100] on button "✅ Proposed Solution" at bounding box center [163, 101] width 96 height 20
click at [88, 108] on button "❌ Current Problem" at bounding box center [64, 101] width 89 height 20
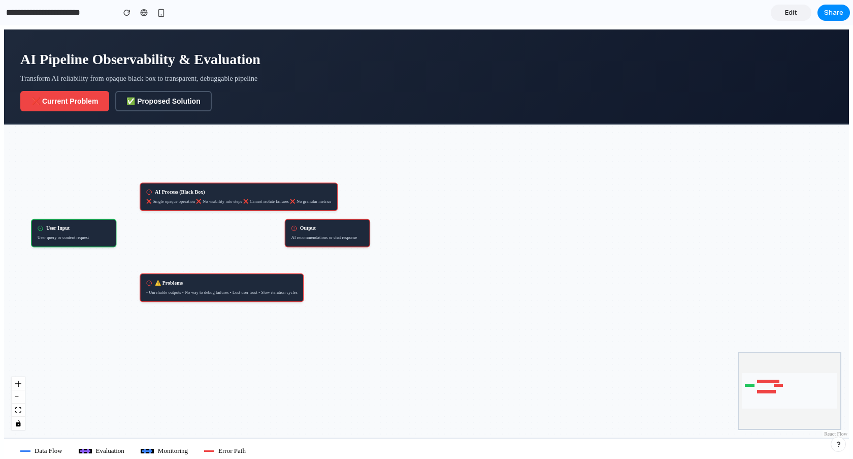
click at [153, 101] on button "✅ Proposed Solution" at bounding box center [163, 101] width 96 height 20
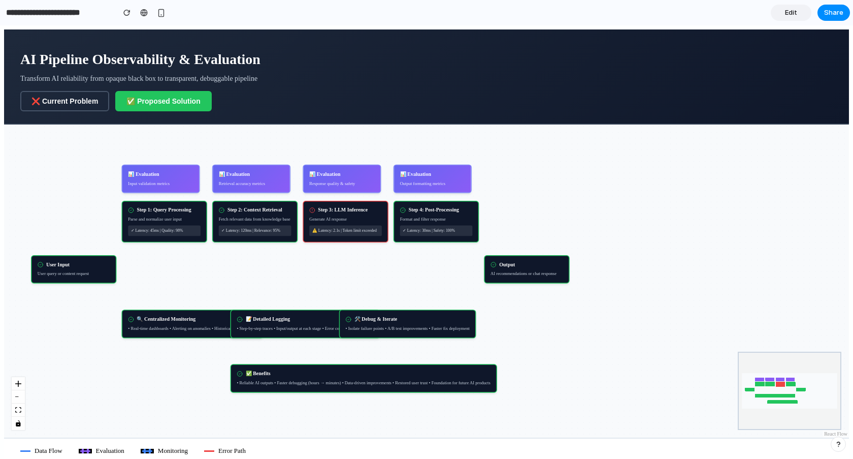
click at [84, 104] on button "❌ Current Problem" at bounding box center [64, 101] width 89 height 20
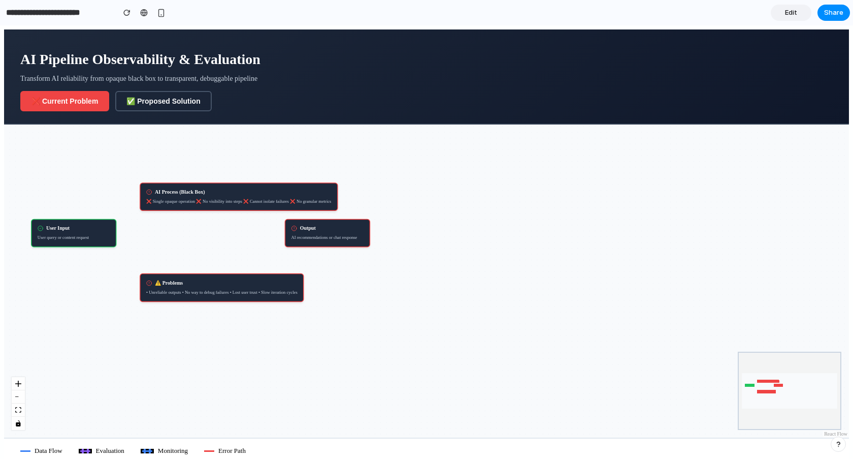
click at [173, 95] on button "✅ Proposed Solution" at bounding box center [163, 101] width 96 height 20
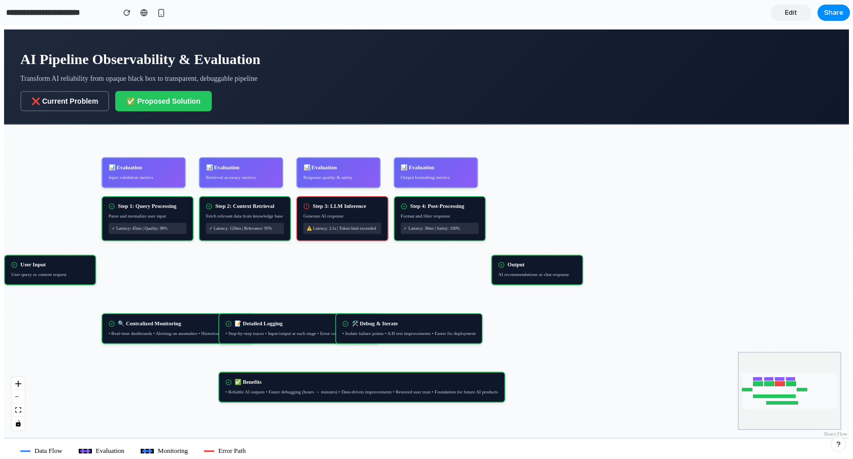
click at [791, 15] on span "Edit" at bounding box center [791, 13] width 12 height 10
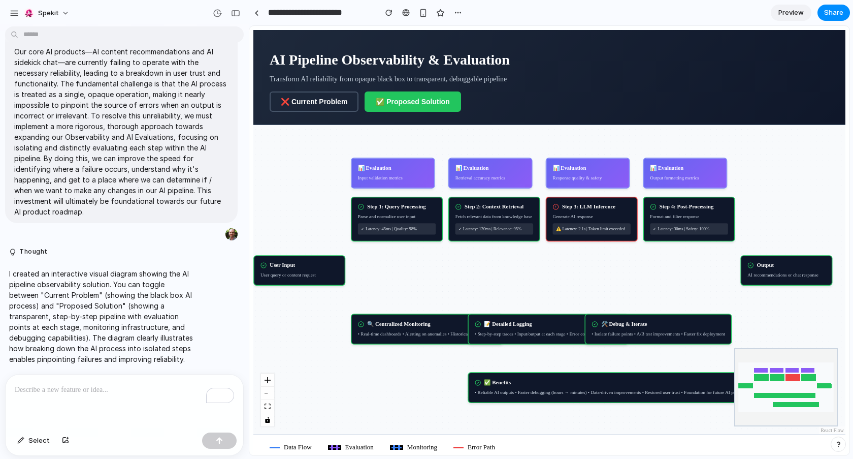
click at [142, 397] on div "To enrich screen reader interactions, please activate Accessibility in Grammarl…" at bounding box center [125, 401] width 238 height 54
click at [797, 10] on span "Preview" at bounding box center [791, 13] width 25 height 10
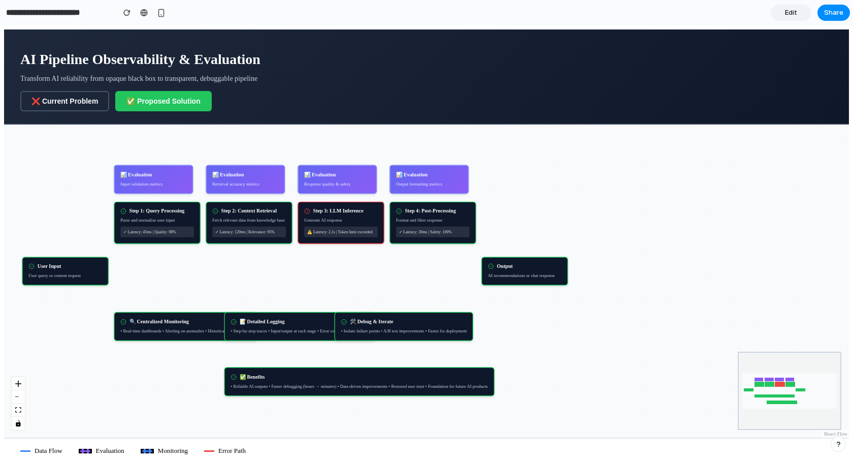
click at [152, 449] on div "Monitoring" at bounding box center [164, 450] width 47 height 8
click at [105, 443] on div "Data Flow Evaluation Monitoring Error Path" at bounding box center [426, 449] width 845 height 25
click at [91, 452] on div "Evaluation" at bounding box center [102, 450] width 46 height 8
click at [55, 451] on span "Data Flow" at bounding box center [49, 450] width 28 height 8
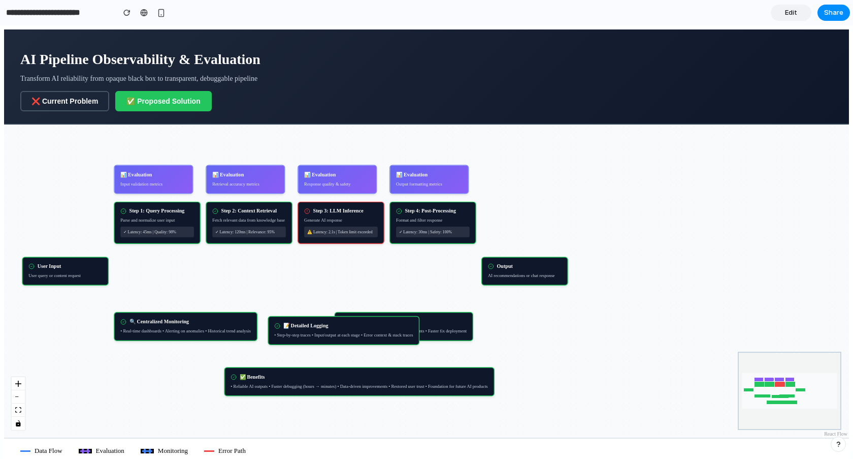
drag, startPoint x: 286, startPoint y: 327, endPoint x: 334, endPoint y: 333, distance: 47.6
click at [334, 333] on div "📝 Detailed Logging • Step-by-step traces • Input/output at each stage • Error c…" at bounding box center [344, 330] width 152 height 29
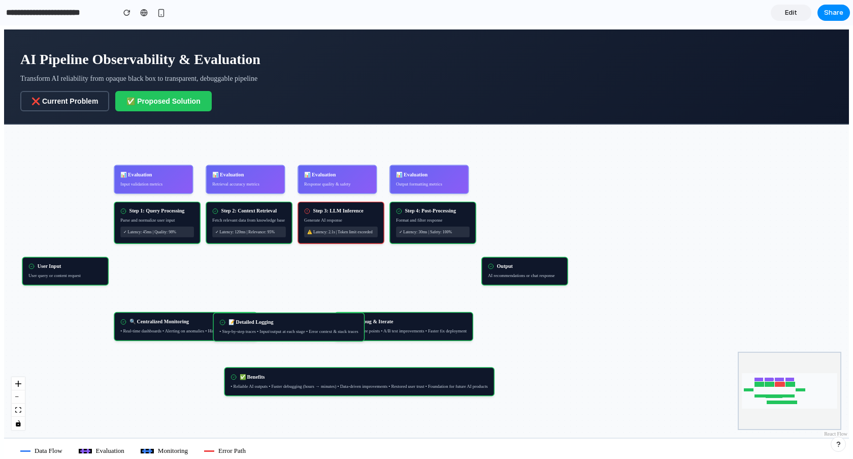
drag, startPoint x: 334, startPoint y: 333, endPoint x: 275, endPoint y: 328, distance: 58.6
click at [275, 328] on div "📝 Detailed Logging • Step-by-step traces • Input/output at each stage • Error c…" at bounding box center [289, 326] width 152 height 29
drag, startPoint x: 415, startPoint y: 329, endPoint x: 460, endPoint y: 328, distance: 44.7
click at [460, 328] on div "• Isolate failure points • A/B test improvements • Faster fix deployment" at bounding box center [447, 330] width 126 height 7
drag, startPoint x: 296, startPoint y: 324, endPoint x: 321, endPoint y: 324, distance: 25.4
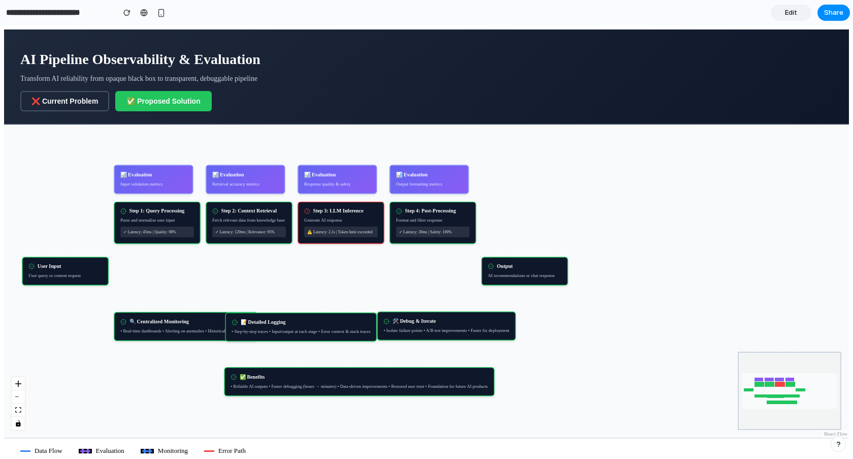
click at [321, 324] on div "📝 Detailed Logging" at bounding box center [301, 322] width 139 height 6
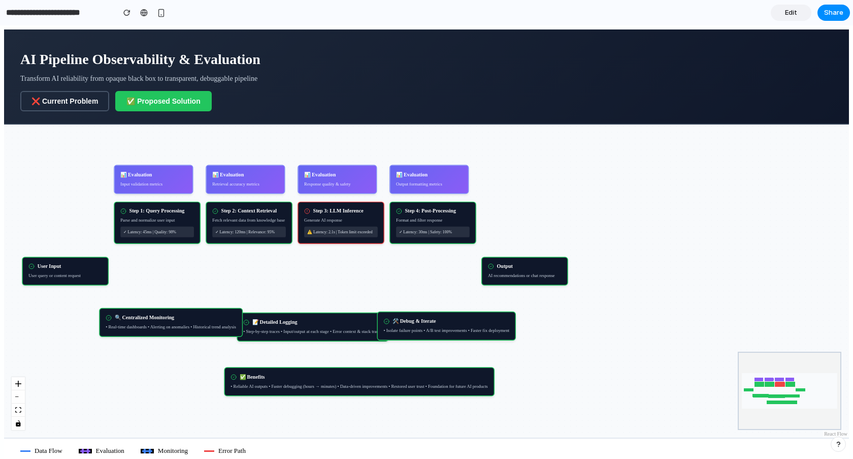
drag, startPoint x: 191, startPoint y: 324, endPoint x: 176, endPoint y: 319, distance: 16.3
click at [176, 319] on div "🔍 Centralized Monitoring" at bounding box center [171, 317] width 131 height 6
click at [263, 327] on div "📝 Detailed Logging • Step-by-step traces • Input/output at each stage • Error c…" at bounding box center [316, 326] width 152 height 29
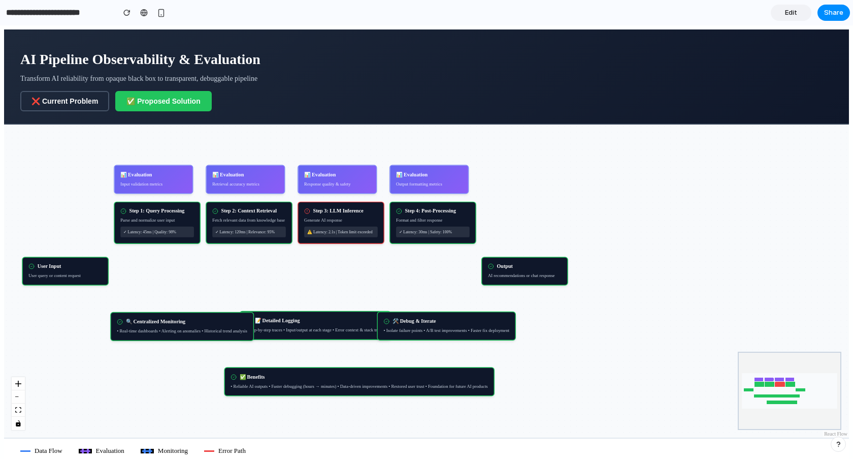
drag, startPoint x: 216, startPoint y: 324, endPoint x: 228, endPoint y: 329, distance: 12.7
click at [228, 329] on div "🔍 Centralized Monitoring • Real-time dashboards • Alerting on anomalies • Histo…" at bounding box center [182, 326] width 144 height 29
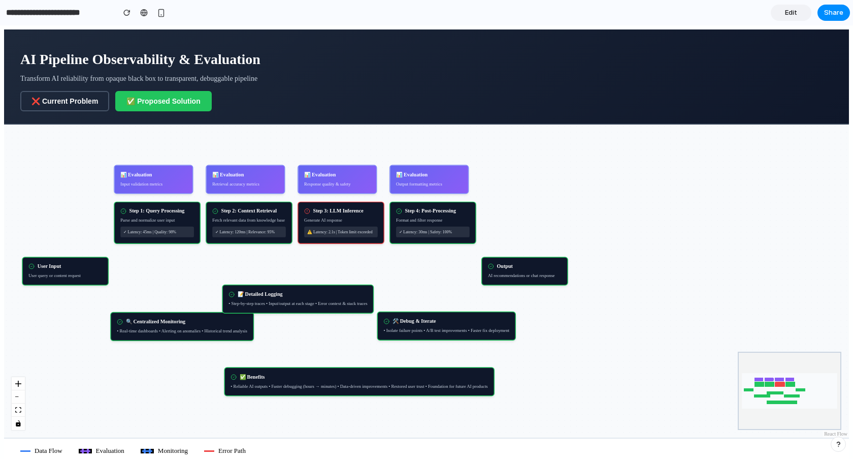
drag, startPoint x: 274, startPoint y: 331, endPoint x: 256, endPoint y: 303, distance: 32.8
click at [256, 303] on div "• Step-by-step traces • Input/output at each stage • Error context & stack trac…" at bounding box center [298, 303] width 139 height 7
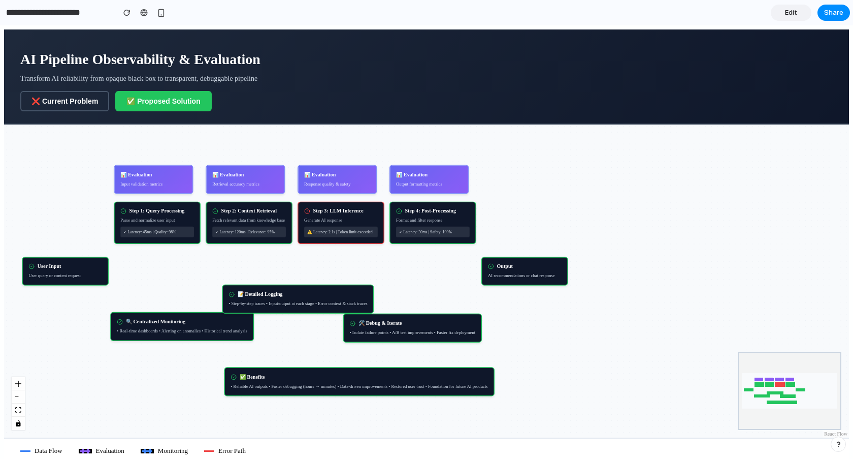
drag, startPoint x: 410, startPoint y: 331, endPoint x: 373, endPoint y: 333, distance: 36.6
click at [373, 333] on div "• Isolate failure points • A/B test improvements • Faster fix deployment" at bounding box center [413, 332] width 126 height 7
click at [80, 106] on button "❌ Current Problem" at bounding box center [64, 101] width 89 height 20
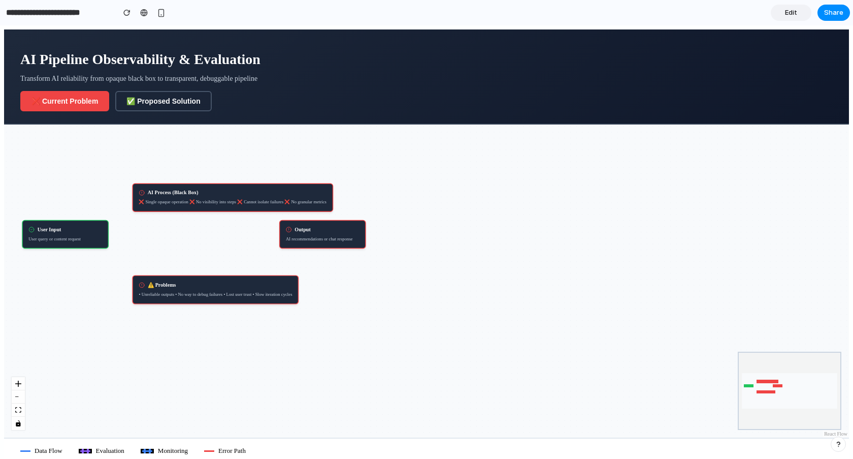
click at [159, 100] on button "✅ Proposed Solution" at bounding box center [163, 101] width 96 height 20
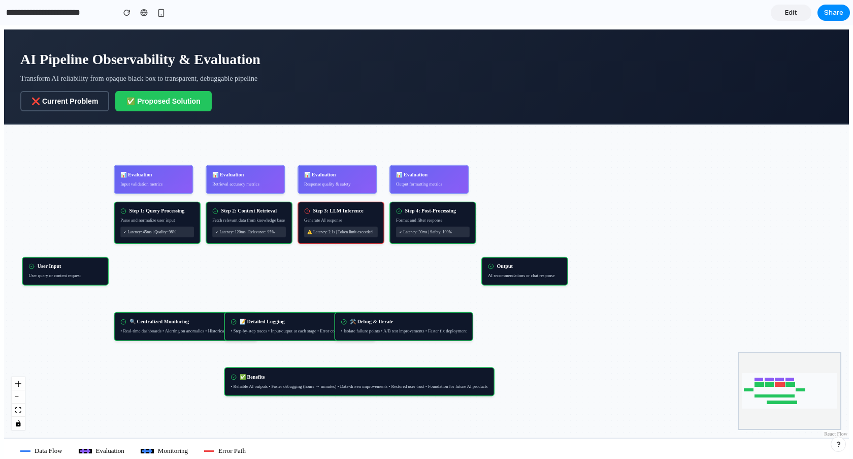
click at [781, 15] on link "Edit" at bounding box center [791, 13] width 41 height 16
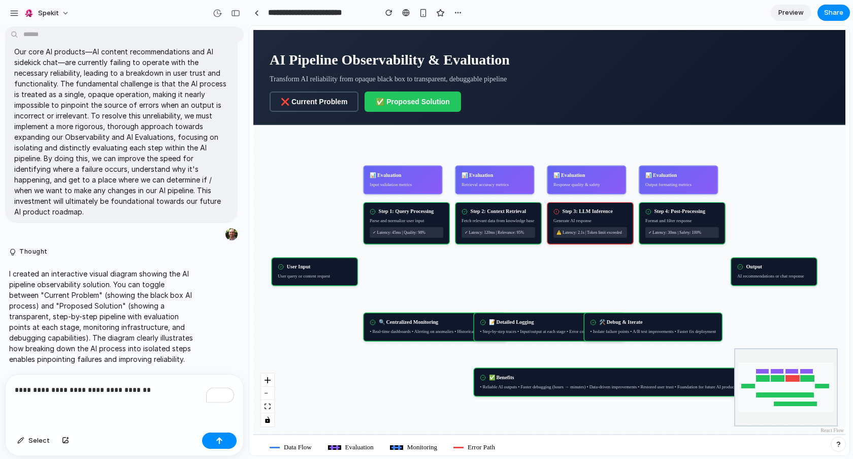
click at [84, 386] on p "**********" at bounding box center [124, 389] width 219 height 12
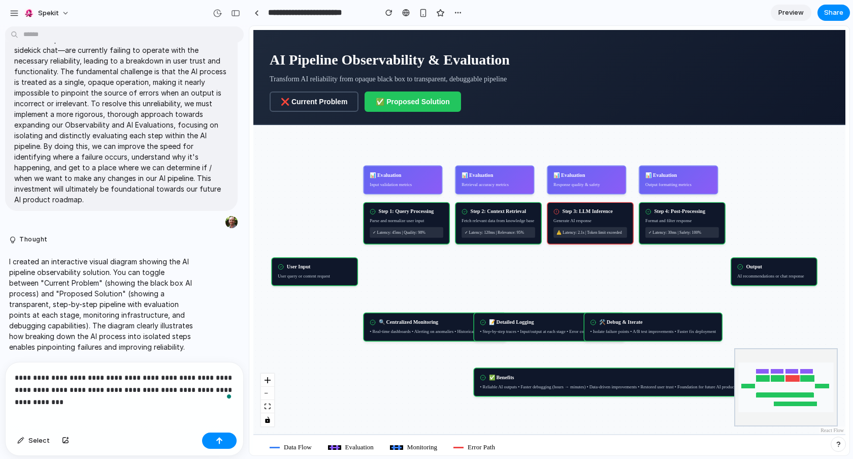
scroll to position [83, 0]
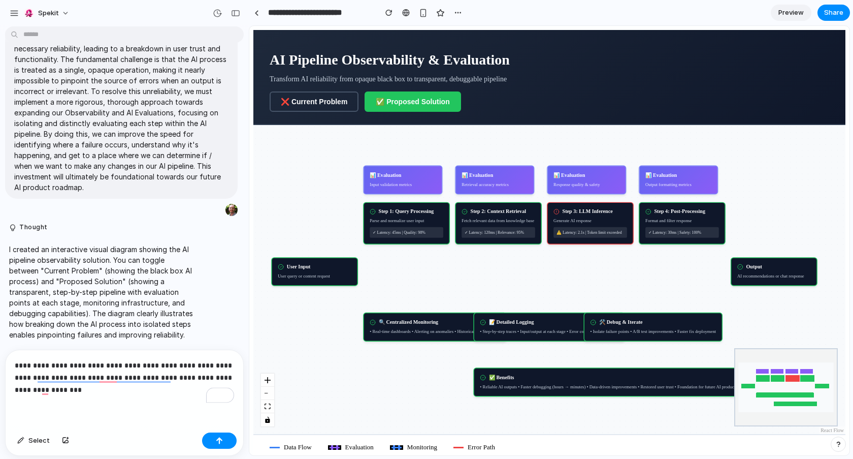
click at [209, 378] on p "**********" at bounding box center [124, 377] width 219 height 37
click at [191, 378] on p "**********" at bounding box center [124, 377] width 219 height 37
click at [213, 376] on p "**********" at bounding box center [124, 377] width 219 height 37
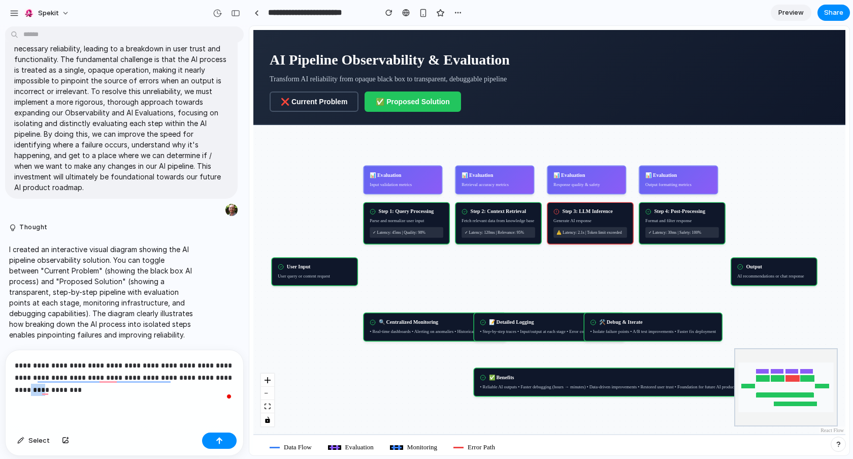
click at [213, 376] on p "**********" at bounding box center [124, 377] width 219 height 37
click at [153, 364] on p "**********" at bounding box center [124, 377] width 219 height 37
click at [173, 365] on p "**********" at bounding box center [124, 377] width 219 height 37
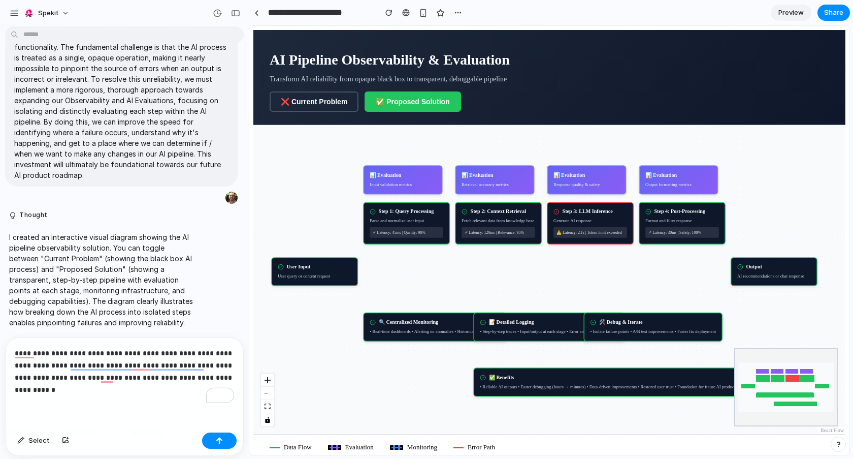
click at [140, 390] on p "**********" at bounding box center [124, 371] width 219 height 49
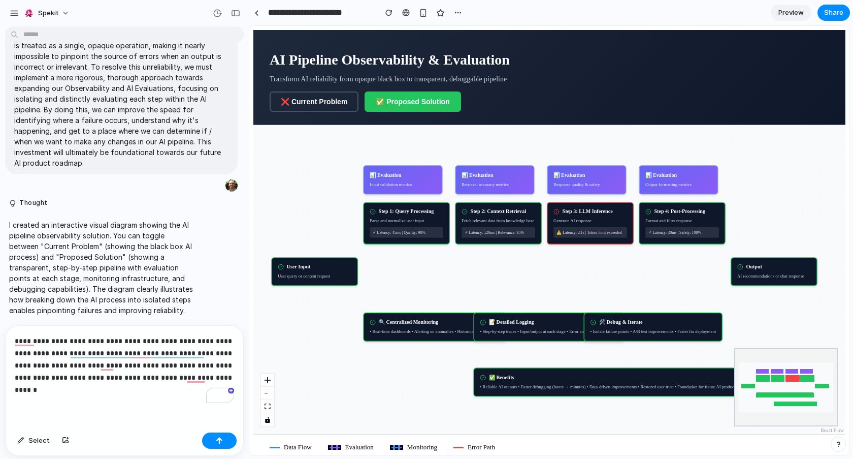
click at [152, 338] on p "**********" at bounding box center [124, 365] width 219 height 61
click at [133, 339] on p "**********" at bounding box center [124, 365] width 219 height 61
copy p "**********"
click at [167, 367] on p "**********" at bounding box center [124, 365] width 219 height 61
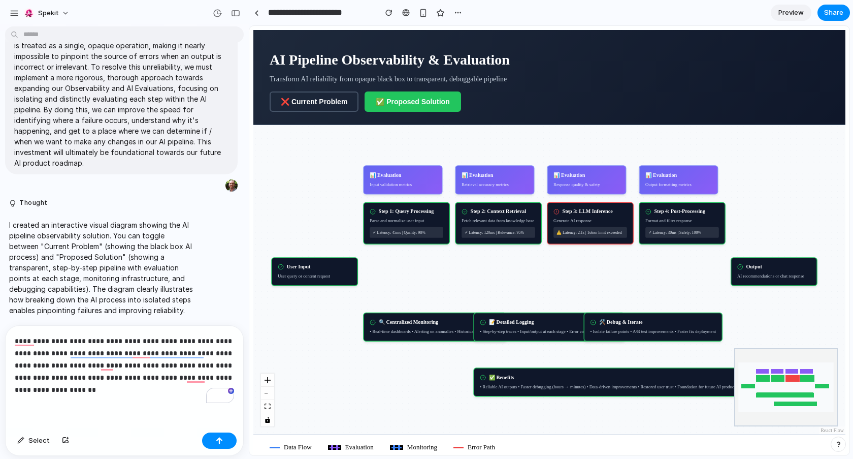
click at [224, 375] on p "**********" at bounding box center [124, 365] width 219 height 61
click at [95, 390] on p "**********" at bounding box center [124, 365] width 219 height 61
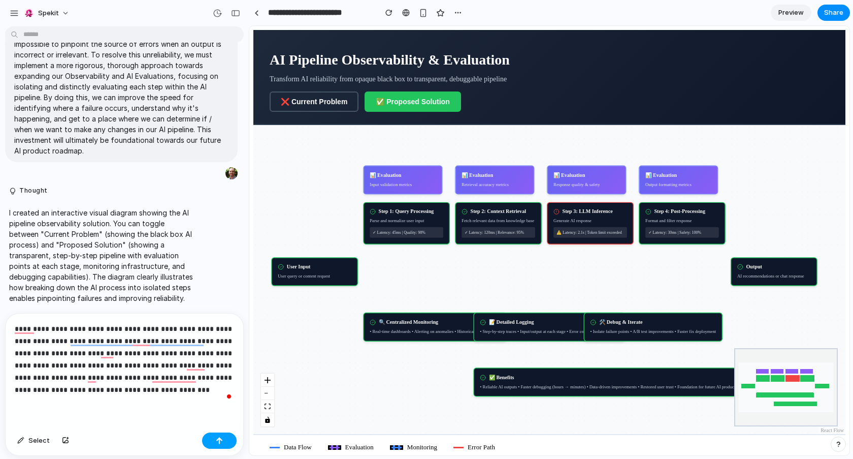
click at [222, 437] on div "button" at bounding box center [219, 440] width 7 height 7
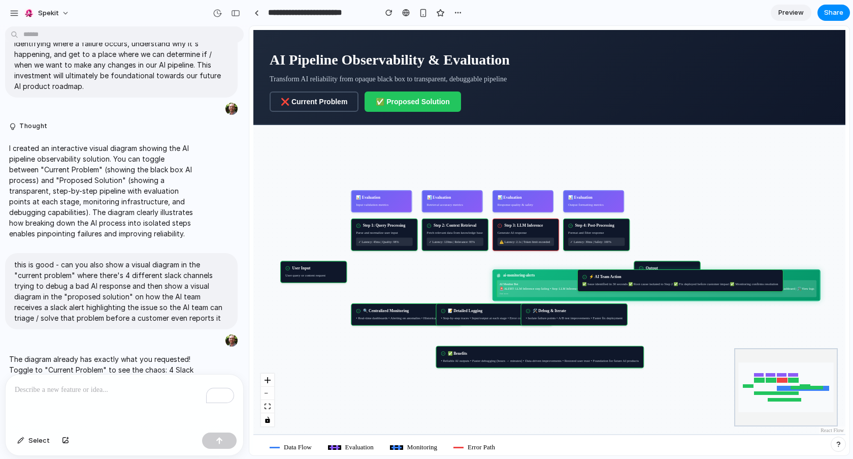
scroll to position [477, 0]
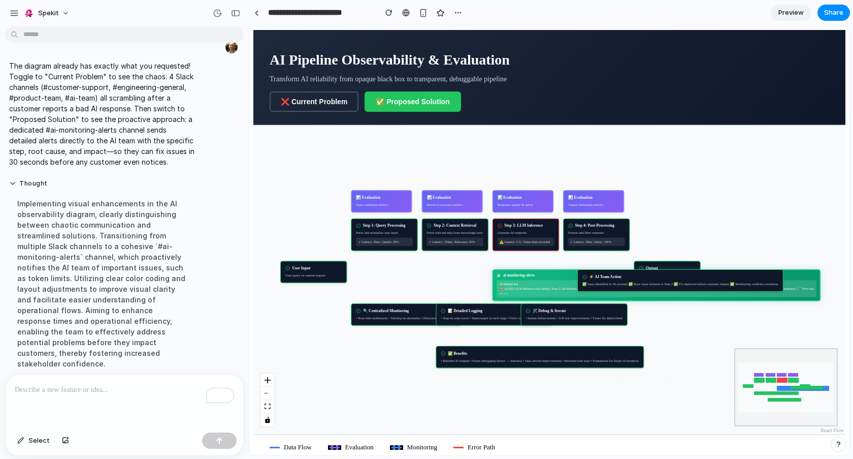
click at [781, 14] on span "Preview" at bounding box center [791, 13] width 25 height 10
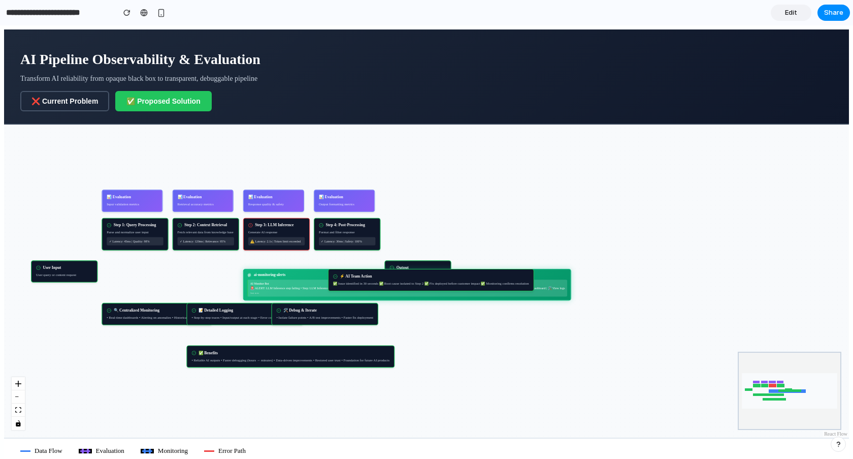
click at [45, 96] on button "❌ Current Problem" at bounding box center [64, 101] width 89 height 20
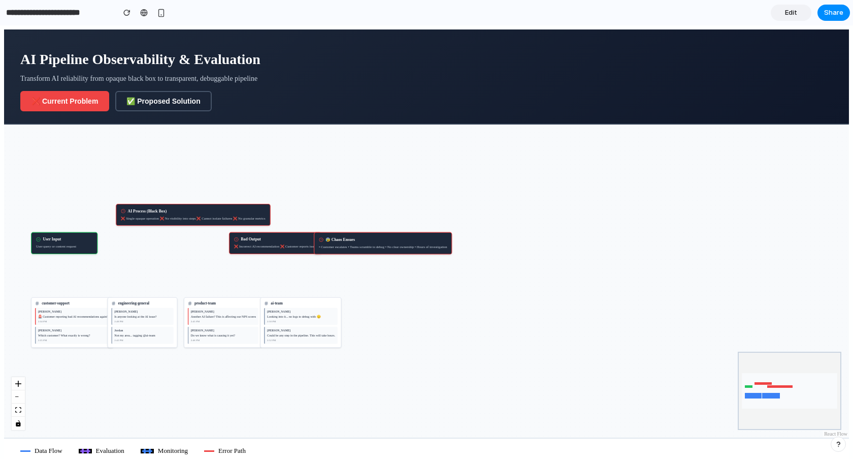
click at [149, 104] on button "✅ Proposed Solution" at bounding box center [163, 101] width 96 height 20
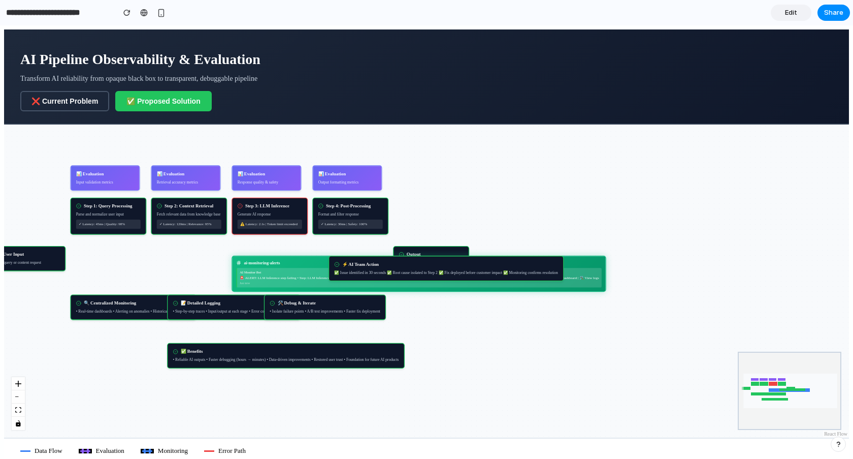
click at [84, 103] on button "❌ Current Problem" at bounding box center [64, 101] width 89 height 20
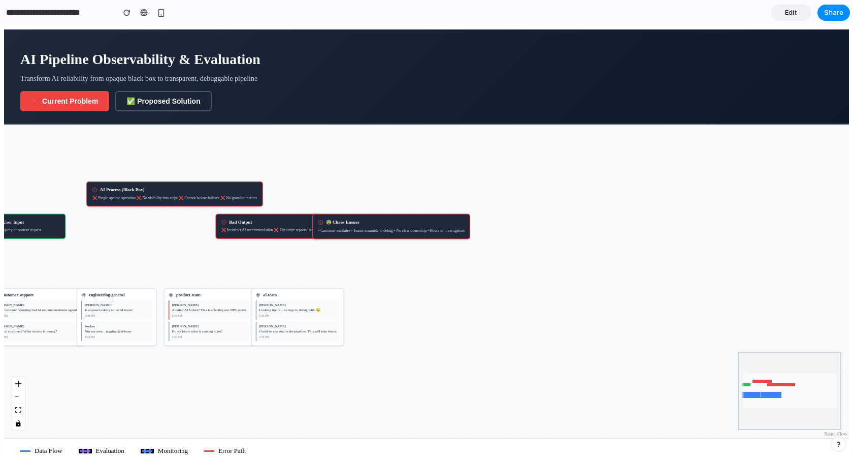
click at [173, 93] on button "✅ Proposed Solution" at bounding box center [163, 101] width 96 height 20
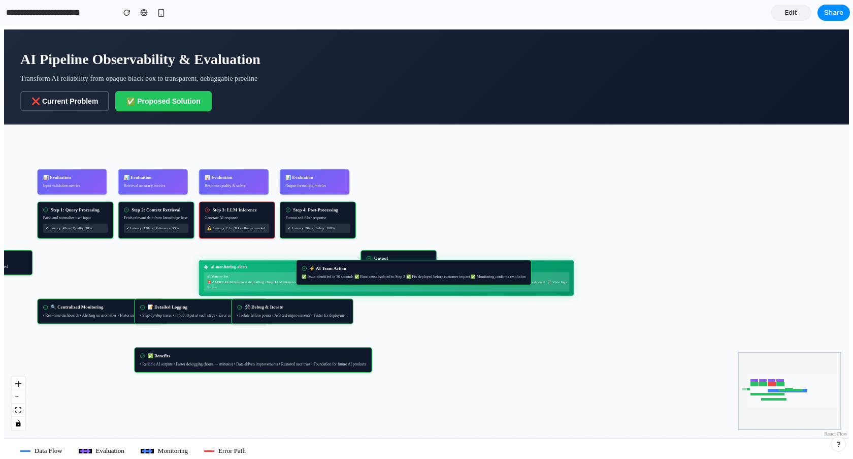
drag, startPoint x: 413, startPoint y: 326, endPoint x: 441, endPoint y: 321, distance: 28.2
click at [441, 321] on div "User Input User query or content request Step 1: Query Processing Parse and nor…" at bounding box center [426, 280] width 845 height 313
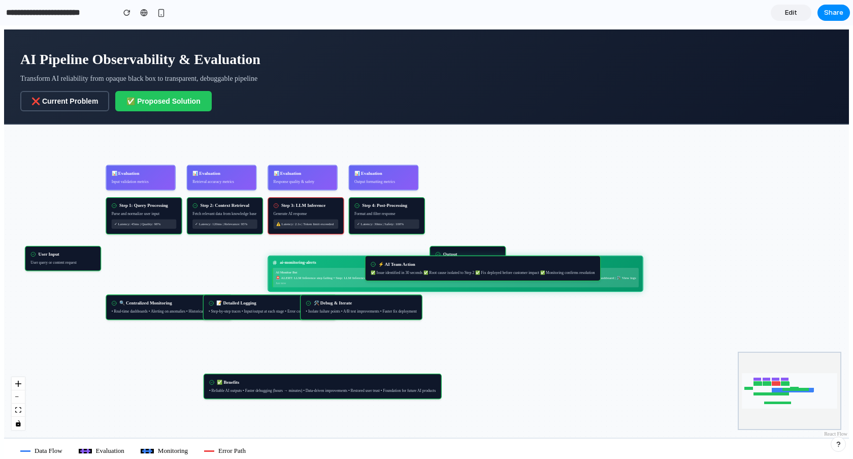
drag, startPoint x: 290, startPoint y: 362, endPoint x: 290, endPoint y: 394, distance: 32.0
click at [290, 393] on div "• Reliable AI outputs • Faster debugging (hours → minutes) • Data-driven improv…" at bounding box center [322, 390] width 227 height 6
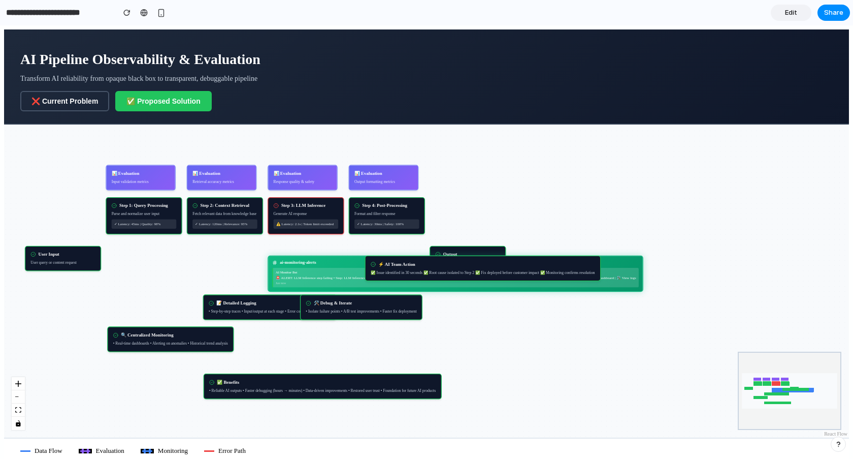
drag, startPoint x: 166, startPoint y: 310, endPoint x: 168, endPoint y: 344, distance: 34.1
click at [168, 344] on div "• Real-time dashboards • Alerting on anomalies • Historical trend analysis" at bounding box center [170, 343] width 115 height 6
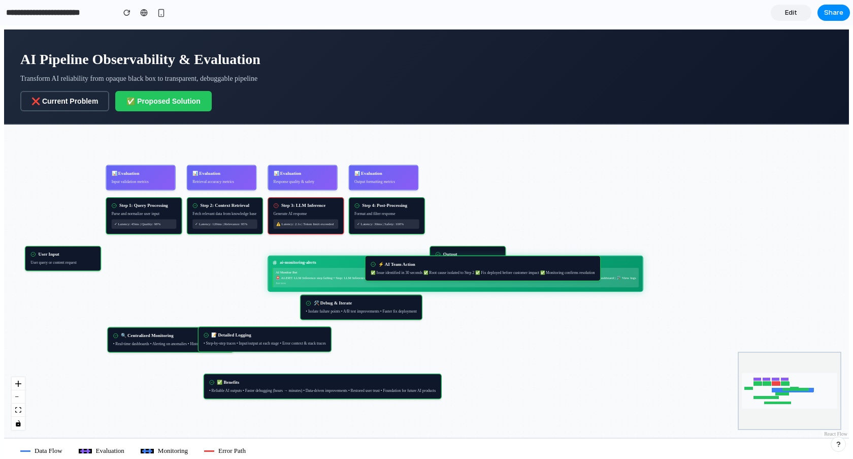
drag, startPoint x: 261, startPoint y: 304, endPoint x: 256, endPoint y: 337, distance: 33.3
click at [256, 337] on div "📝 Detailed Logging" at bounding box center [265, 335] width 122 height 6
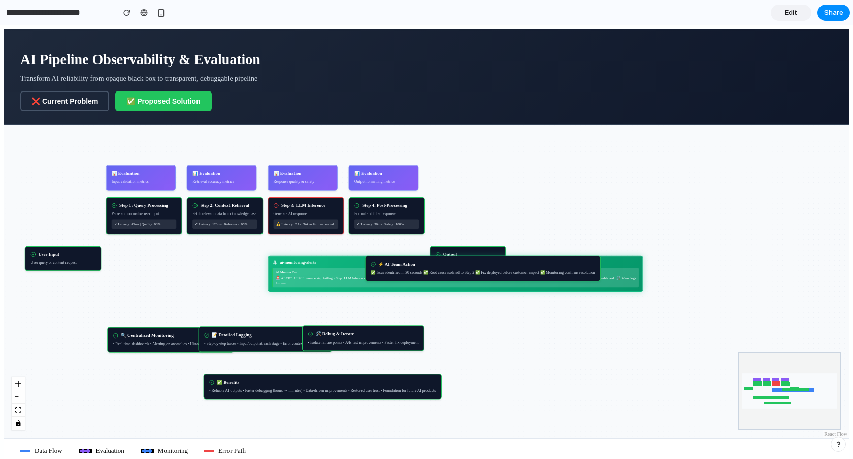
drag, startPoint x: 360, startPoint y: 307, endPoint x: 362, endPoint y: 339, distance: 32.6
click at [362, 339] on div "🛠️ Debug & Iterate • Isolate failure points • A/B test improvements • Faster fi…" at bounding box center [363, 337] width 122 height 25
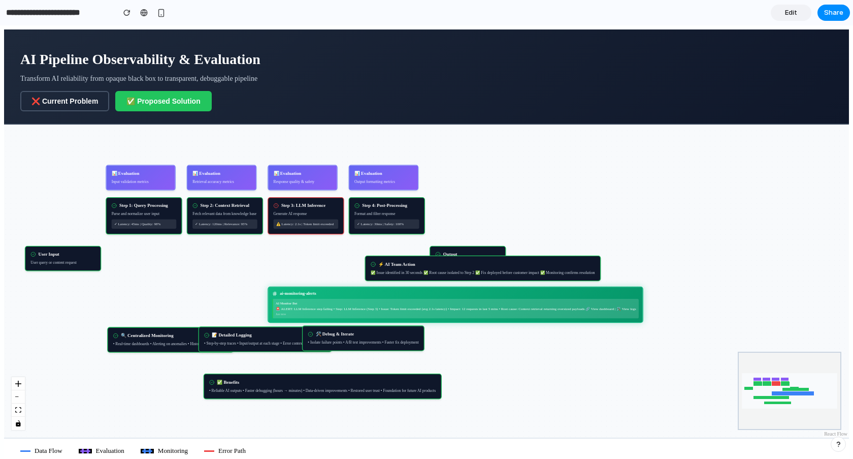
drag, startPoint x: 330, startPoint y: 266, endPoint x: 330, endPoint y: 298, distance: 32.0
click at [330, 298] on div "ai-monitoring-alerts AI Monitor Bot 🚨 ALERT: LLM Inference step failing • Step:…" at bounding box center [456, 304] width 376 height 37
click at [358, 338] on div "🛠️ Debug & Iterate" at bounding box center [363, 335] width 111 height 6
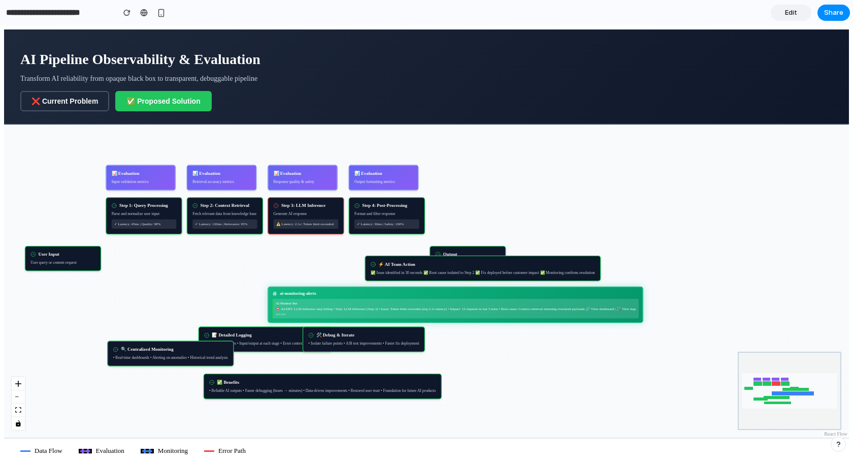
drag, startPoint x: 156, startPoint y: 342, endPoint x: 156, endPoint y: 358, distance: 15.7
click at [156, 358] on div "• Real-time dashboards • Alerting on anomalies • Historical trend analysis" at bounding box center [170, 357] width 115 height 6
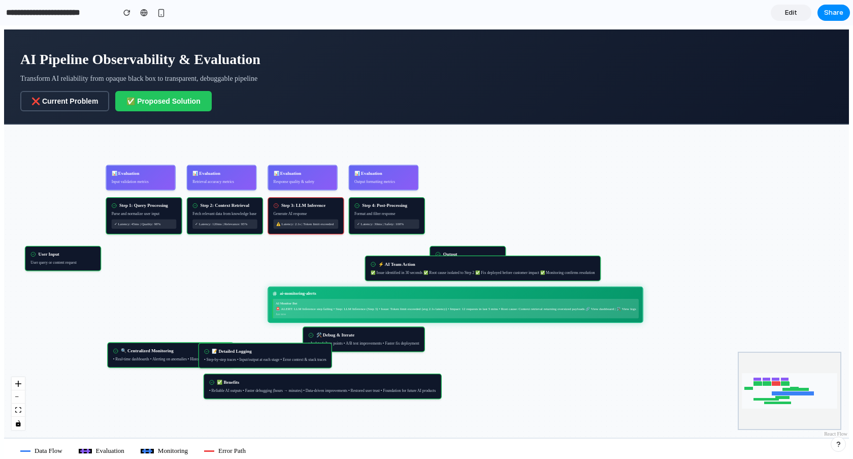
drag, startPoint x: 265, startPoint y: 343, endPoint x: 265, endPoint y: 361, distance: 17.8
click at [265, 361] on div "• Step-by-step traces • Input/output at each stage • Error context & stack trac…" at bounding box center [265, 360] width 122 height 6
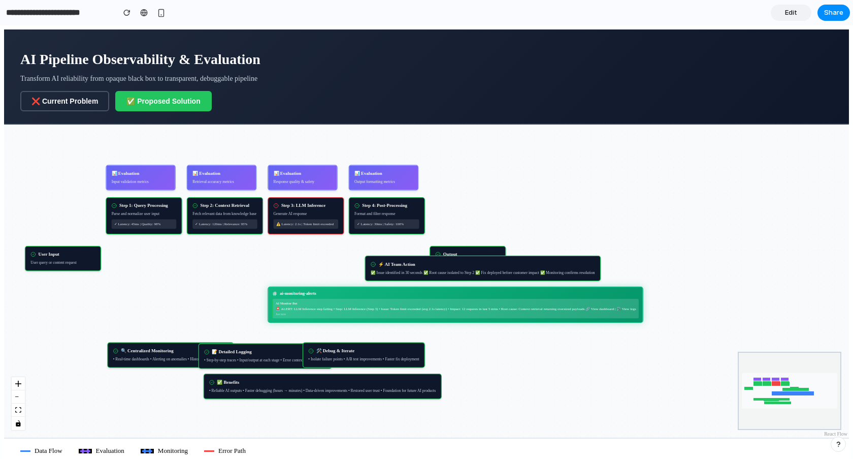
drag, startPoint x: 357, startPoint y: 342, endPoint x: 357, endPoint y: 359, distance: 16.8
click at [357, 359] on div "• Isolate failure points • A/B test improvements • Faster fix deployment" at bounding box center [363, 359] width 111 height 6
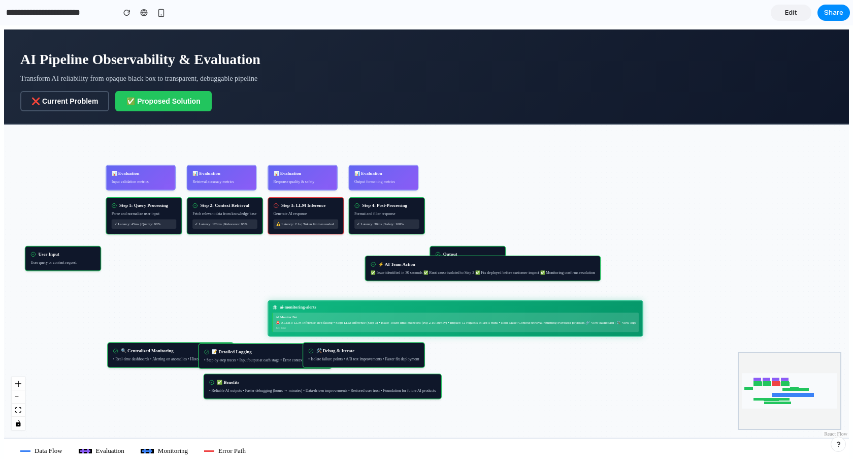
drag, startPoint x: 430, startPoint y: 300, endPoint x: 430, endPoint y: 315, distance: 15.2
click at [430, 315] on div "AI Monitor Bot 🚨 ALERT: LLM Inference step failing • Step: LLM Inference (Step …" at bounding box center [455, 322] width 367 height 20
click at [393, 357] on div "🛠️ Debug & Iterate • Isolate failure points • A/B test improvements • Faster fi…" at bounding box center [364, 355] width 122 height 25
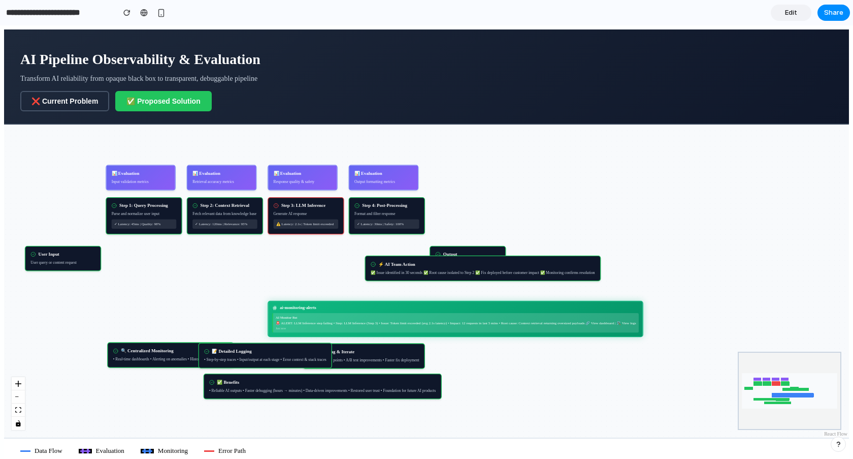
click at [240, 358] on div "• Step-by-step traces • Input/output at each stage • Error context & stack trac…" at bounding box center [265, 360] width 122 height 6
click at [264, 357] on div "📝 Detailed Logging • Step-by-step traces • Input/output at each stage • Error c…" at bounding box center [266, 354] width 134 height 25
click at [351, 357] on div "• Isolate failure points • A/B test improvements • Faster fix deployment" at bounding box center [363, 359] width 111 height 6
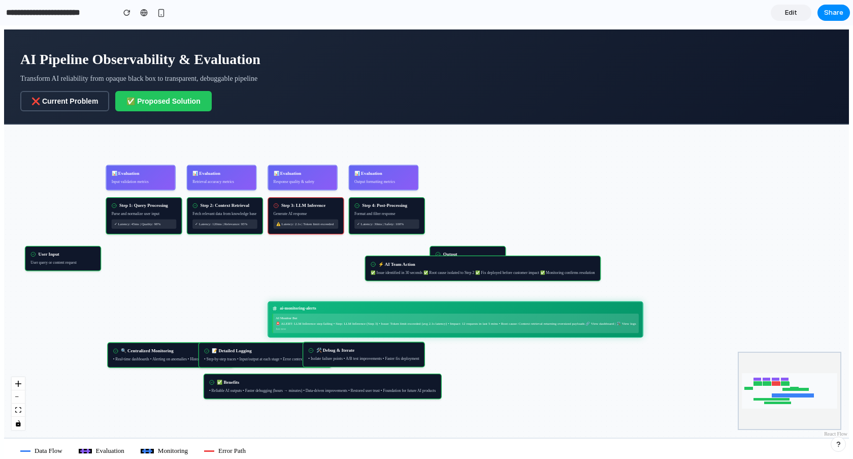
click at [388, 308] on div "ai-monitoring-alerts" at bounding box center [455, 308] width 367 height 5
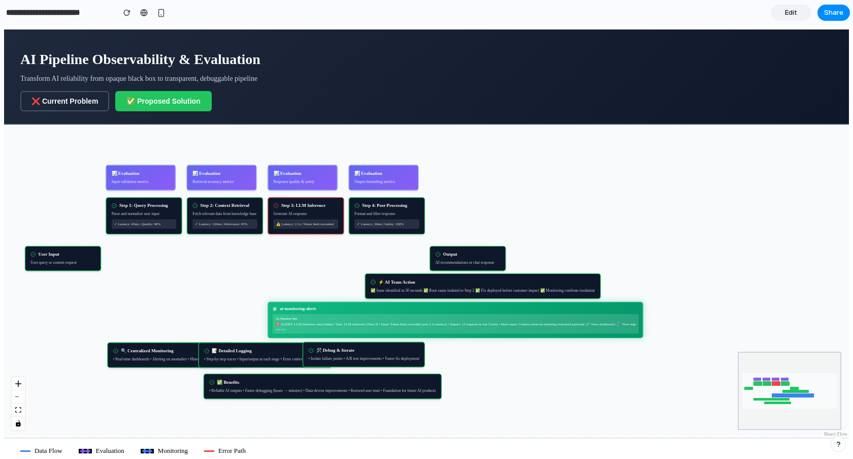
drag, startPoint x: 412, startPoint y: 264, endPoint x: 412, endPoint y: 283, distance: 19.3
click at [412, 283] on div "⚡ AI Team Action" at bounding box center [396, 282] width 37 height 6
click at [599, 233] on div "User Input User query or content request Step 1: Query Processing Parse and nor…" at bounding box center [426, 280] width 845 height 313
click at [833, 10] on span "Share" at bounding box center [833, 13] width 19 height 10
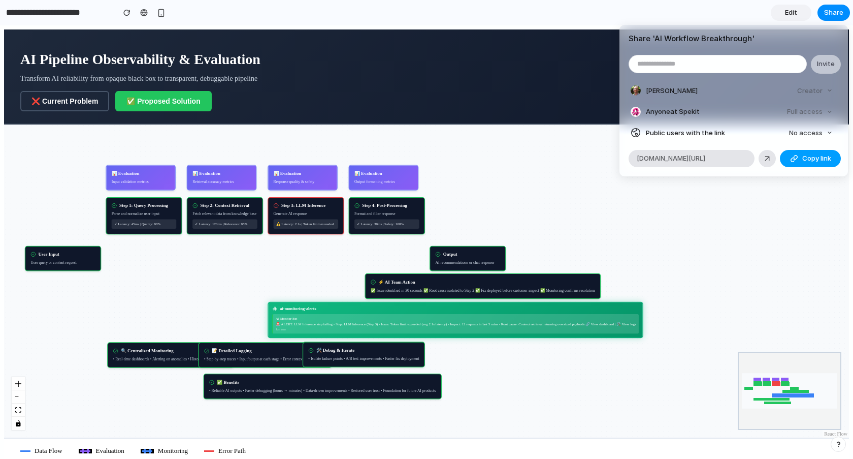
click at [801, 156] on button "Copy link" at bounding box center [810, 158] width 61 height 17
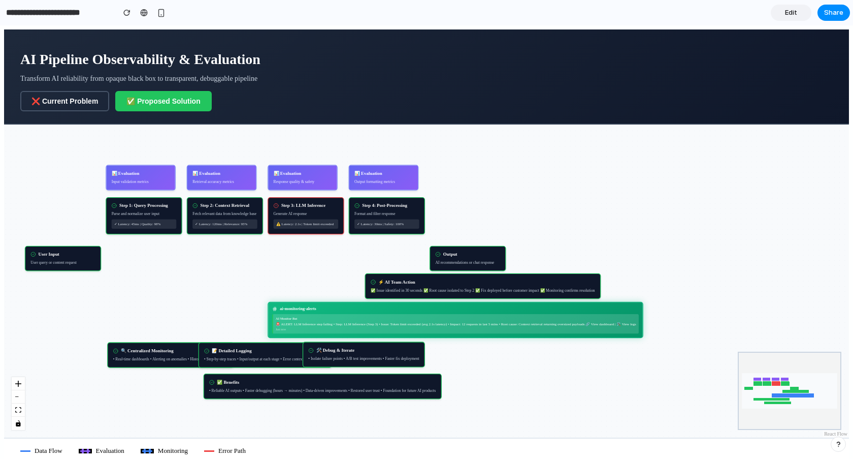
click at [687, 313] on div "Share ' AI Workflow Breakthrough ' Invite [PERSON_NAME] Creator Anyone at Speki…" at bounding box center [426, 229] width 853 height 459
